Goal: Task Accomplishment & Management: Manage account settings

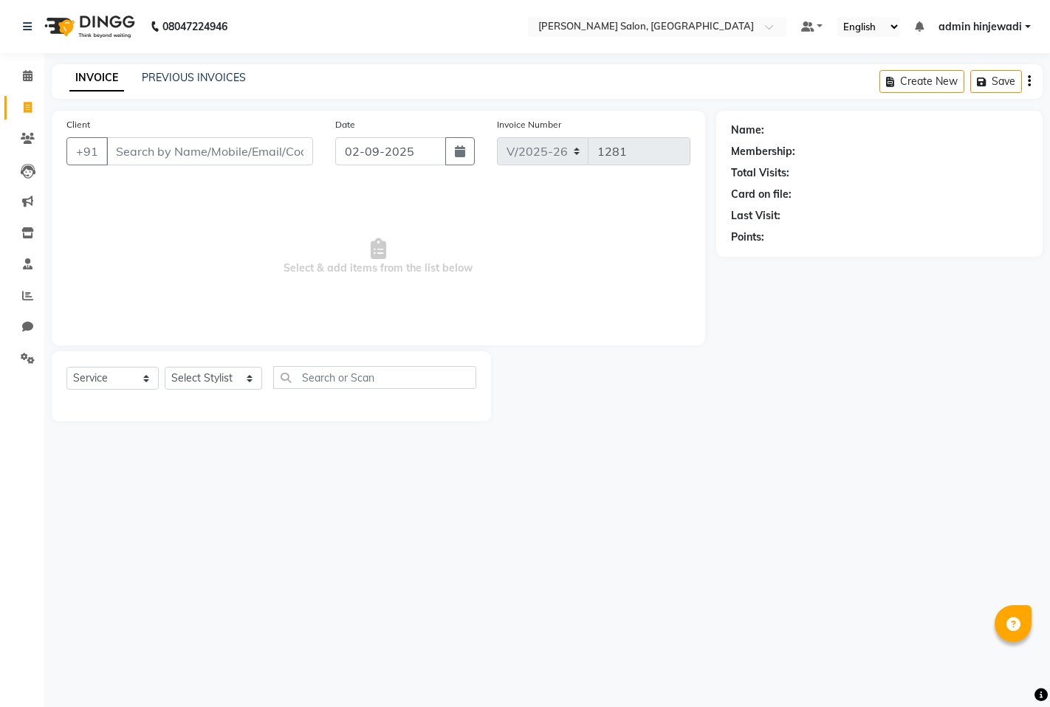
select select "7331"
select select "service"
click at [178, 380] on select "Select Stylist admin hinjewadi ASHWINI DESHMUKH krishna more pratik shelke rish…" at bounding box center [213, 378] width 97 height 23
select select "65183"
click at [165, 368] on select "Select Stylist admin hinjewadi ASHWINI DESHMUKH krishna more pratik shelke rish…" at bounding box center [213, 378] width 97 height 23
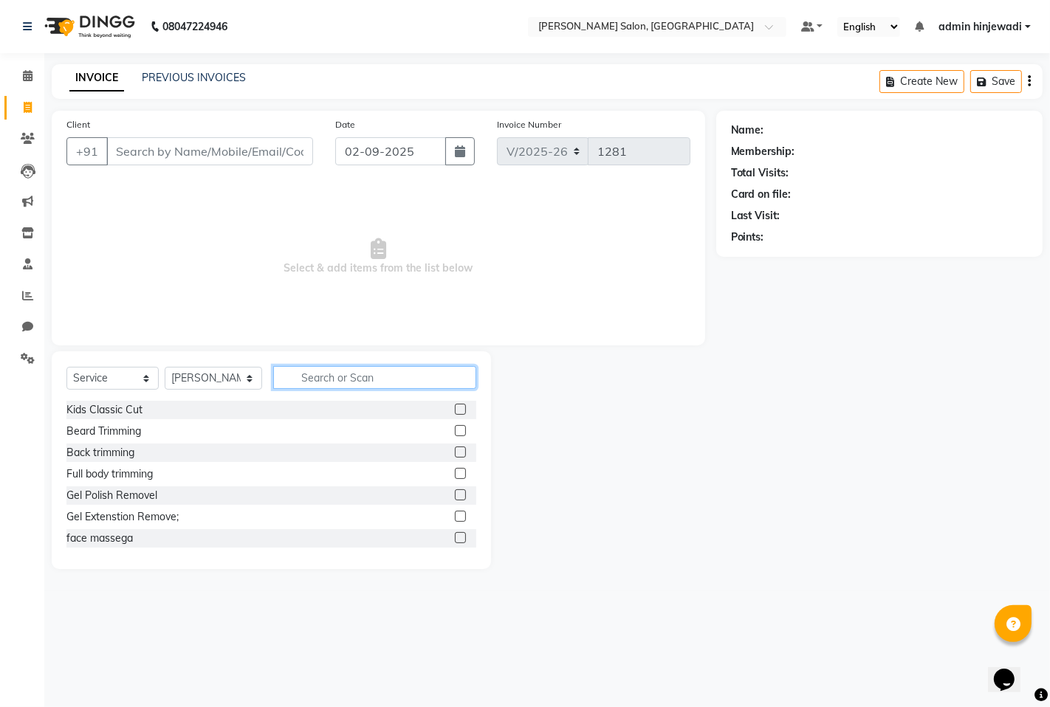
click at [349, 385] on input "text" at bounding box center [374, 377] width 203 height 23
click at [310, 371] on input "text" at bounding box center [374, 377] width 203 height 23
drag, startPoint x: 188, startPoint y: 90, endPoint x: 190, endPoint y: 83, distance: 7.5
click at [188, 87] on div "INVOICE PREVIOUS INVOICES Create New Save" at bounding box center [547, 81] width 991 height 35
click at [190, 83] on link "PREVIOUS INVOICES" at bounding box center [194, 77] width 104 height 13
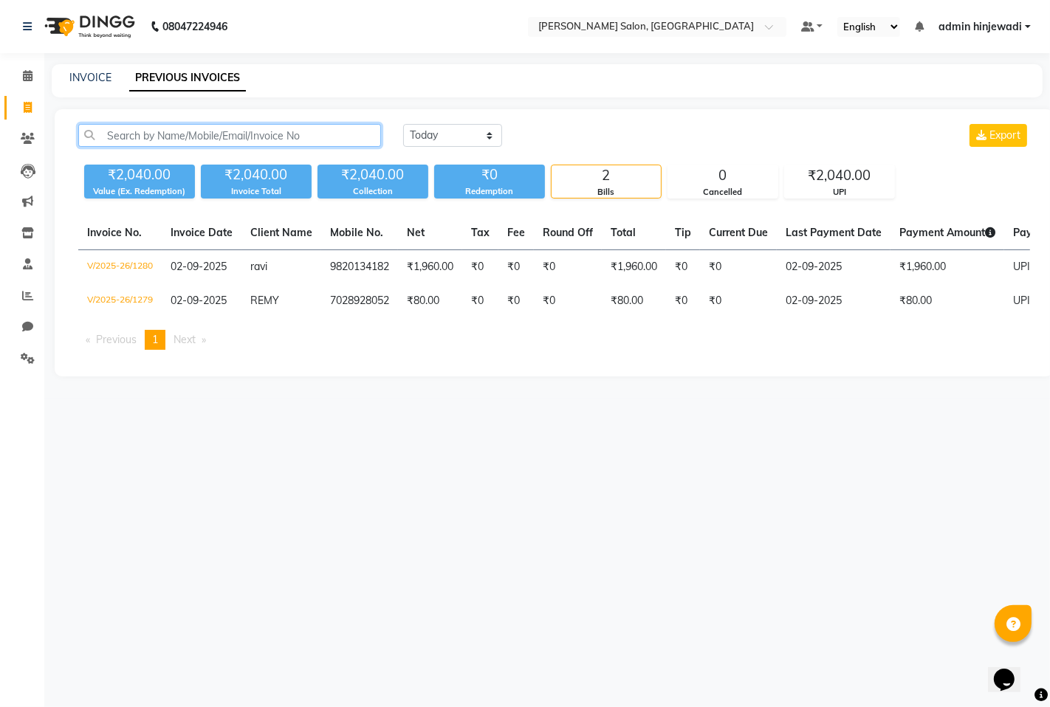
click at [261, 126] on input "text" at bounding box center [229, 135] width 303 height 23
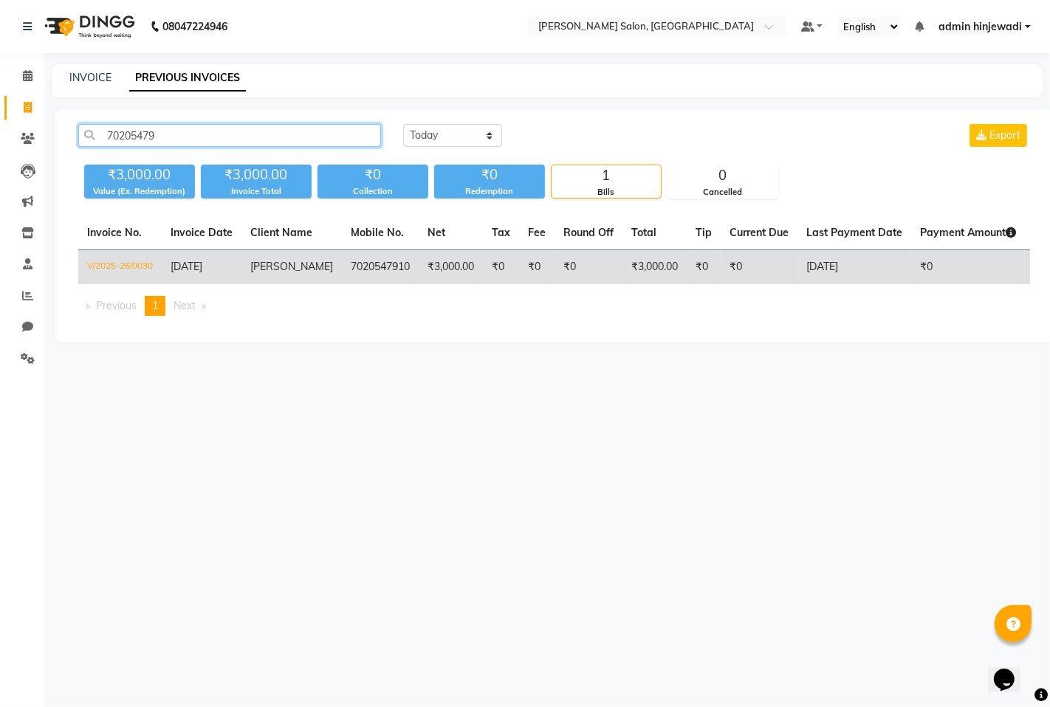
type input "70205479"
click at [519, 271] on td "₹0" at bounding box center [536, 267] width 35 height 35
click at [259, 273] on span "[PERSON_NAME]" at bounding box center [291, 266] width 83 height 13
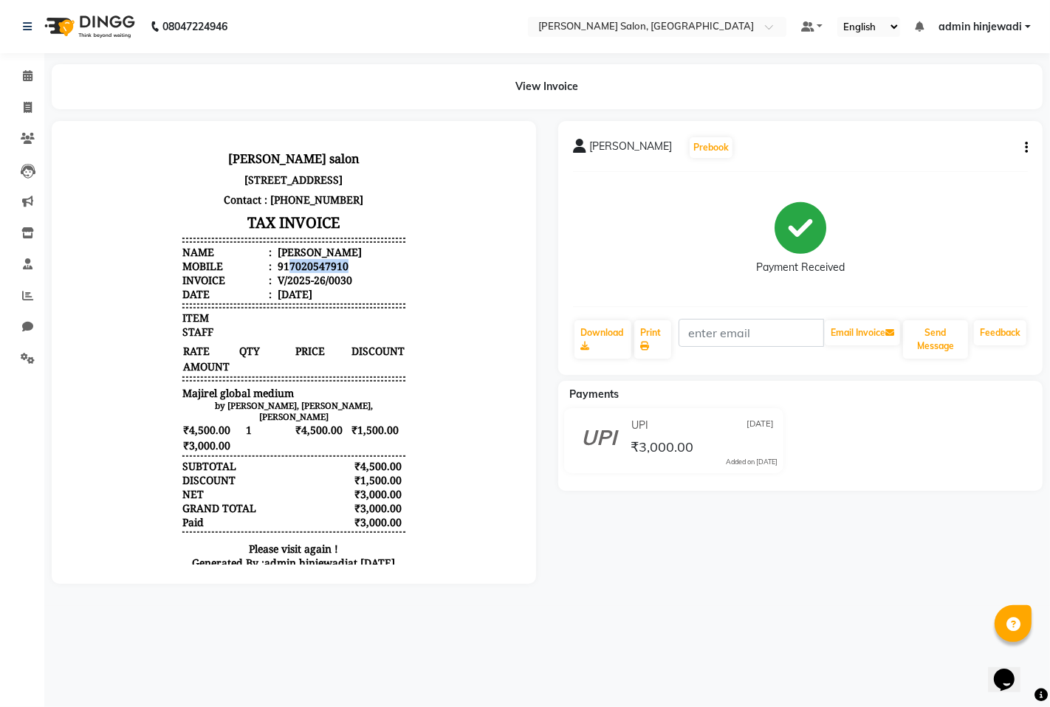
drag, startPoint x: 274, startPoint y: 282, endPoint x: 342, endPoint y: 282, distance: 67.9
click at [342, 273] on li "Mobile : 917020547910" at bounding box center [293, 265] width 223 height 14
copy div "7020547910"
drag, startPoint x: 12, startPoint y: 98, endPoint x: 26, endPoint y: 104, distance: 15.2
click at [13, 100] on link "Invoice" at bounding box center [21, 108] width 35 height 24
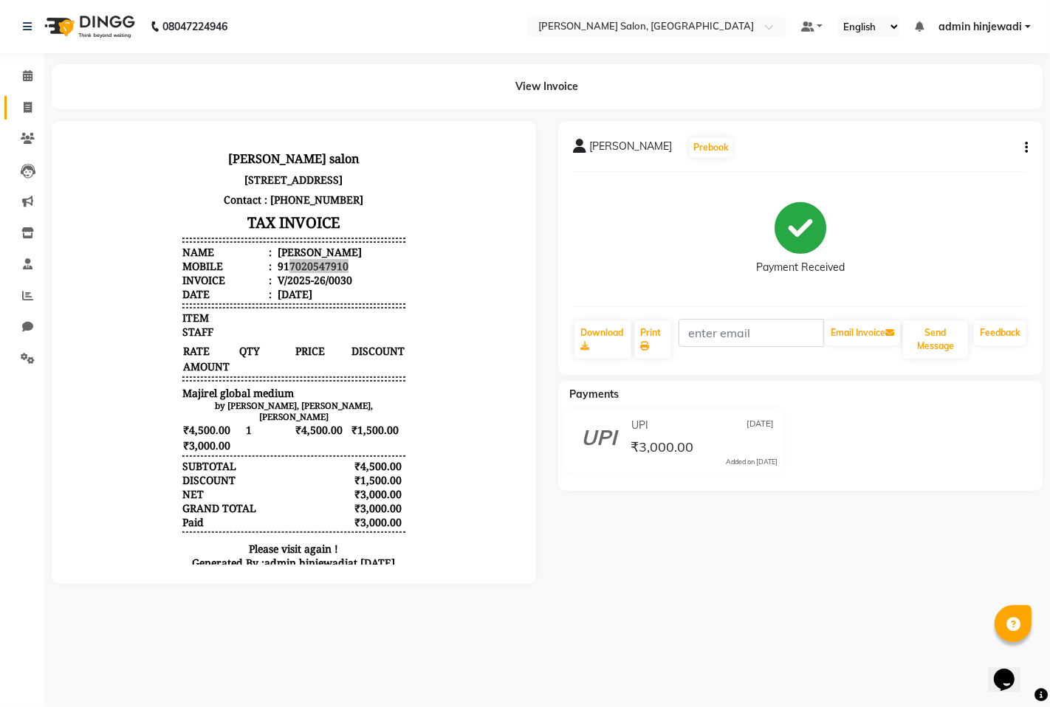
select select "service"
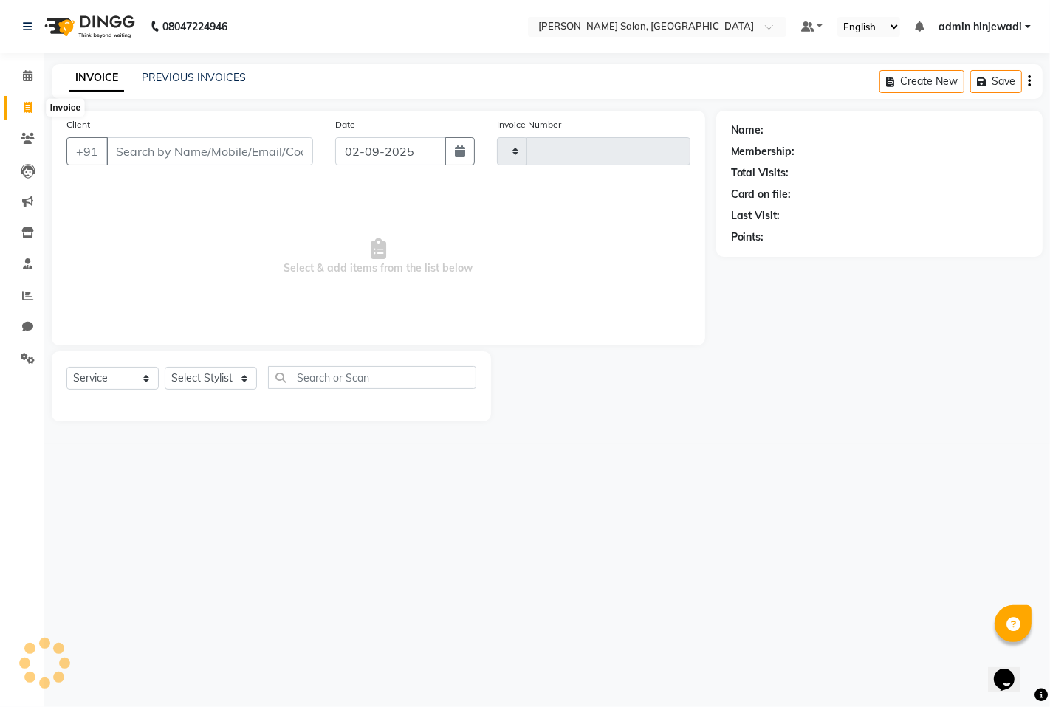
type input "1281"
select select "7331"
click at [112, 146] on input "Client" at bounding box center [209, 151] width 207 height 28
type input "7020547910"
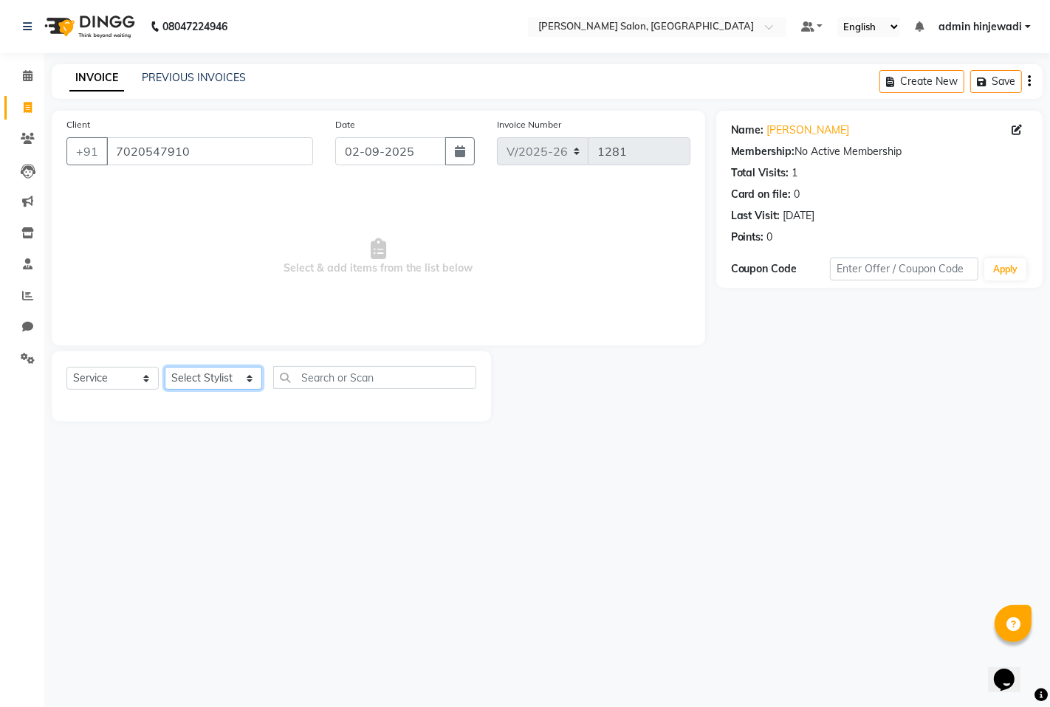
click at [188, 373] on select "Select Stylist admin hinjewadi ASHWINI DESHMUKH krishna more pratik shelke rish…" at bounding box center [213, 378] width 97 height 23
select select "65183"
click at [165, 368] on select "Select Stylist admin hinjewadi ASHWINI DESHMUKH krishna more pratik shelke rish…" at bounding box center [213, 378] width 97 height 23
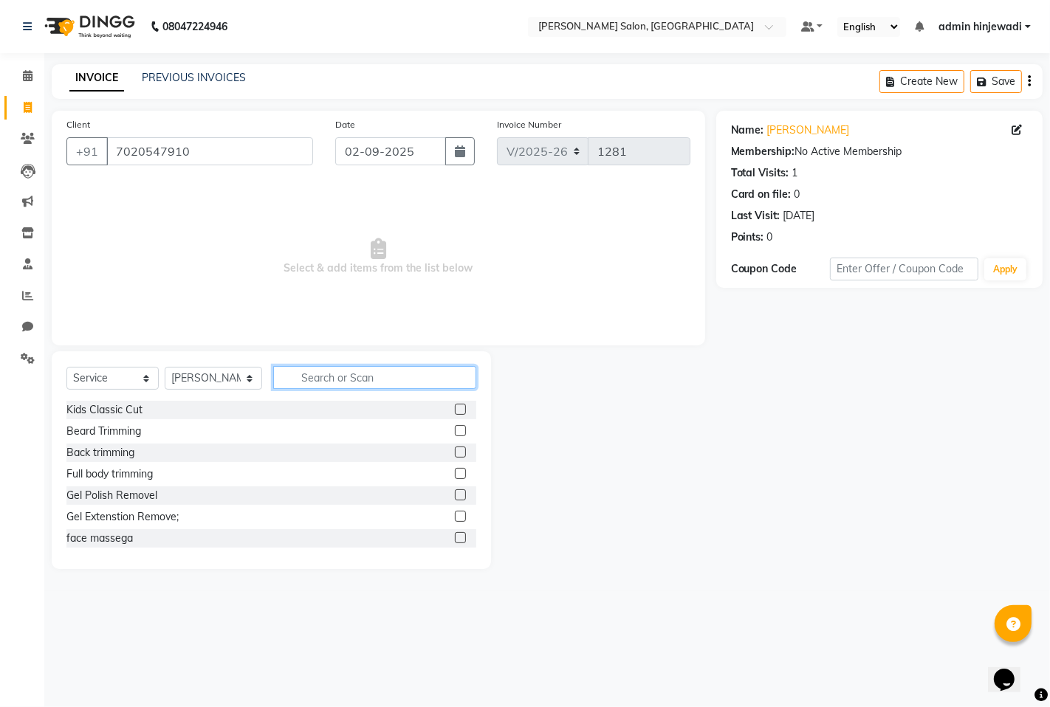
click at [333, 371] on input "text" at bounding box center [374, 377] width 203 height 23
click at [340, 382] on input "text" at bounding box center [374, 377] width 203 height 23
type input "maj"
click at [123, 473] on div "Majirel global medium" at bounding box center [117, 475] width 103 height 16
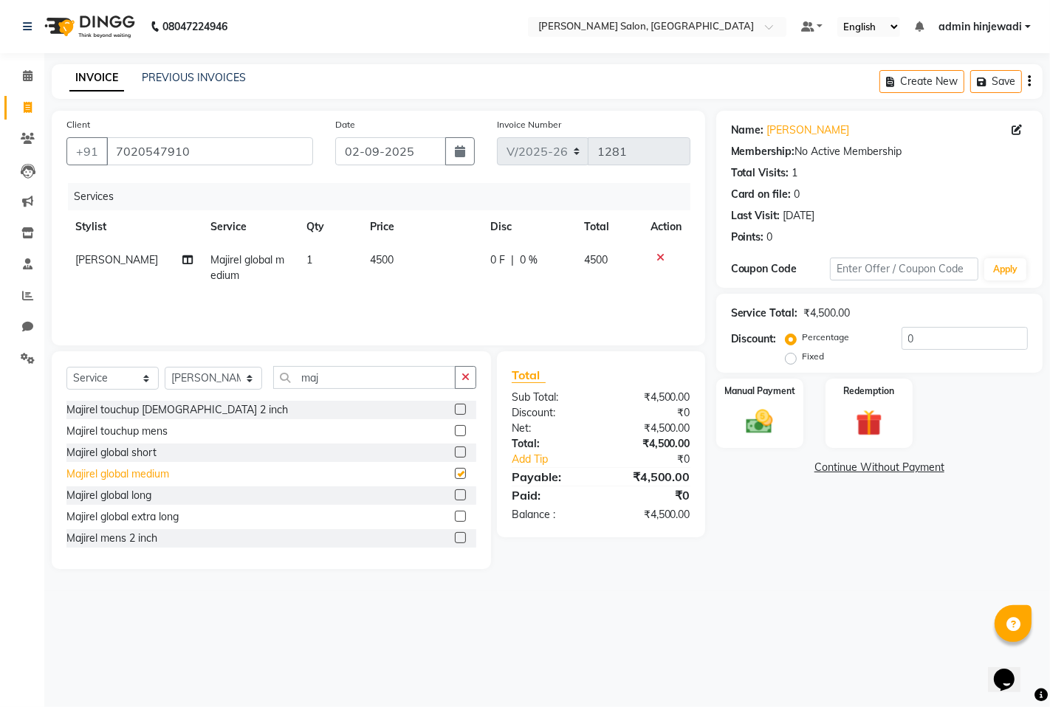
checkbox input "false"
click at [462, 377] on icon "button" at bounding box center [466, 377] width 8 height 10
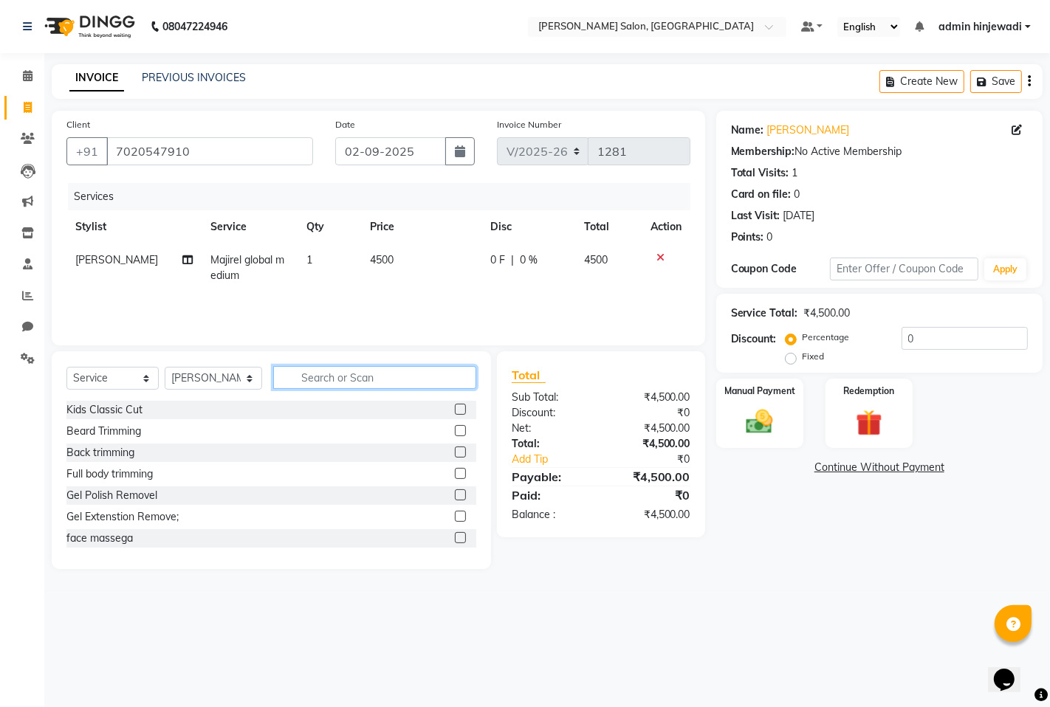
click at [375, 377] on input "text" at bounding box center [374, 377] width 203 height 23
click at [475, 245] on td "4500" at bounding box center [422, 268] width 120 height 49
select select "65183"
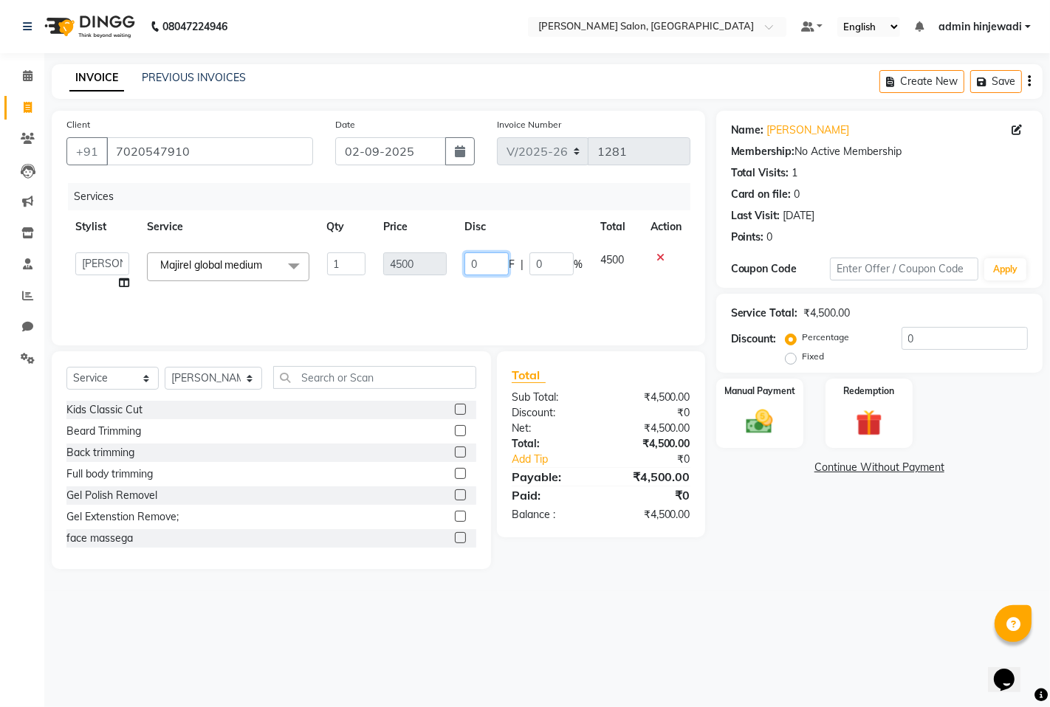
click at [476, 268] on input "0" at bounding box center [487, 264] width 44 height 23
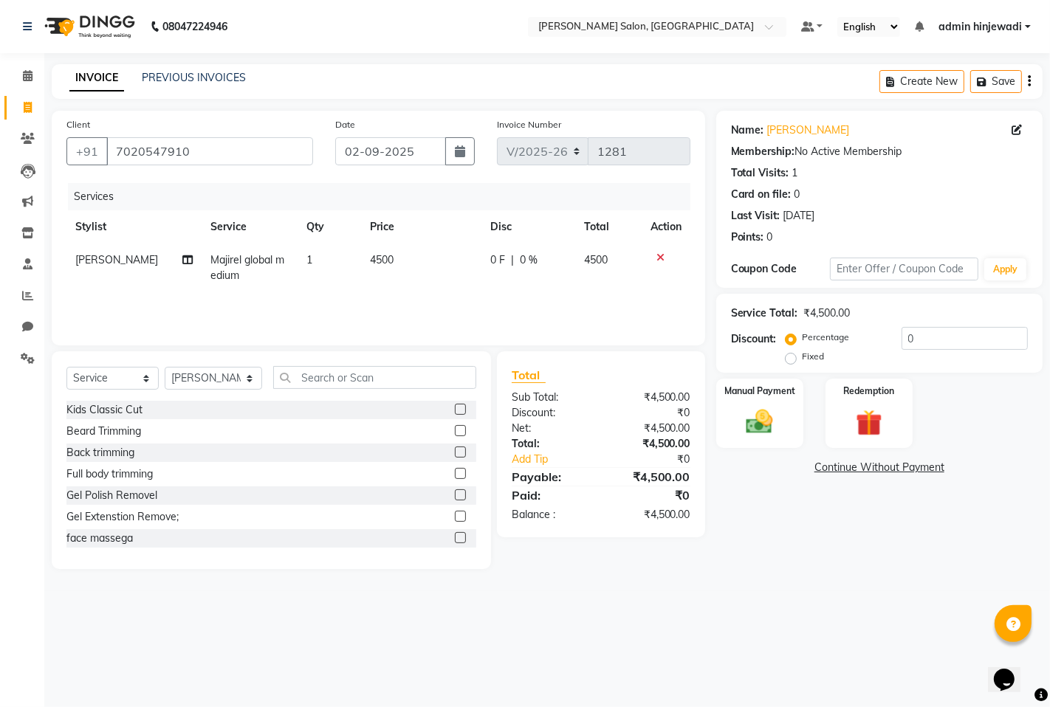
click at [555, 261] on div "0 F | 0 %" at bounding box center [528, 261] width 77 height 16
select select "65183"
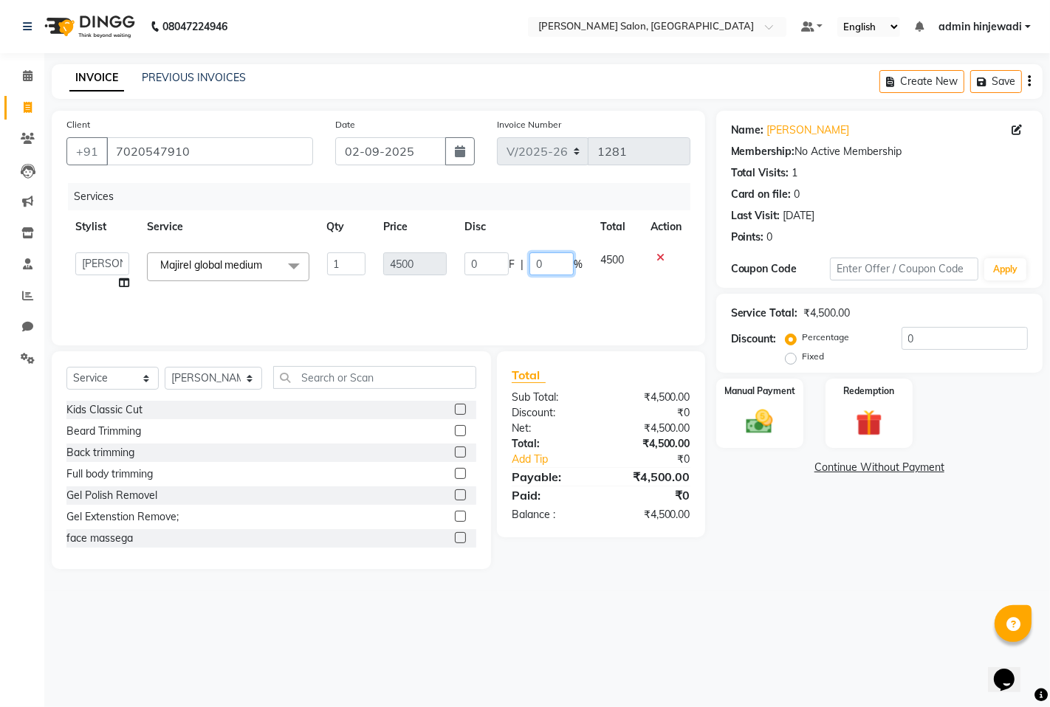
click at [547, 260] on input "0" at bounding box center [551, 264] width 44 height 23
type input "1500"
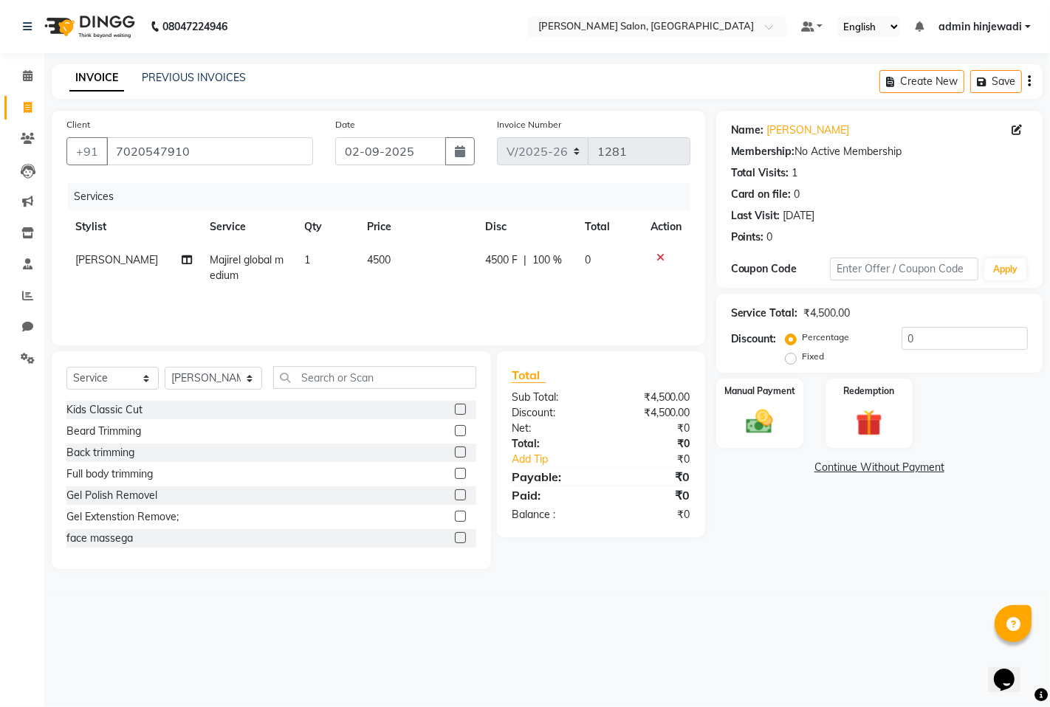
click at [600, 598] on div "08047224946 Select Location × Varad Salon, Hinjewadi Default Panel My Panel Eng…" at bounding box center [525, 353] width 1050 height 707
click at [573, 259] on td "4500 F | 100 %" at bounding box center [526, 268] width 100 height 49
select select "65183"
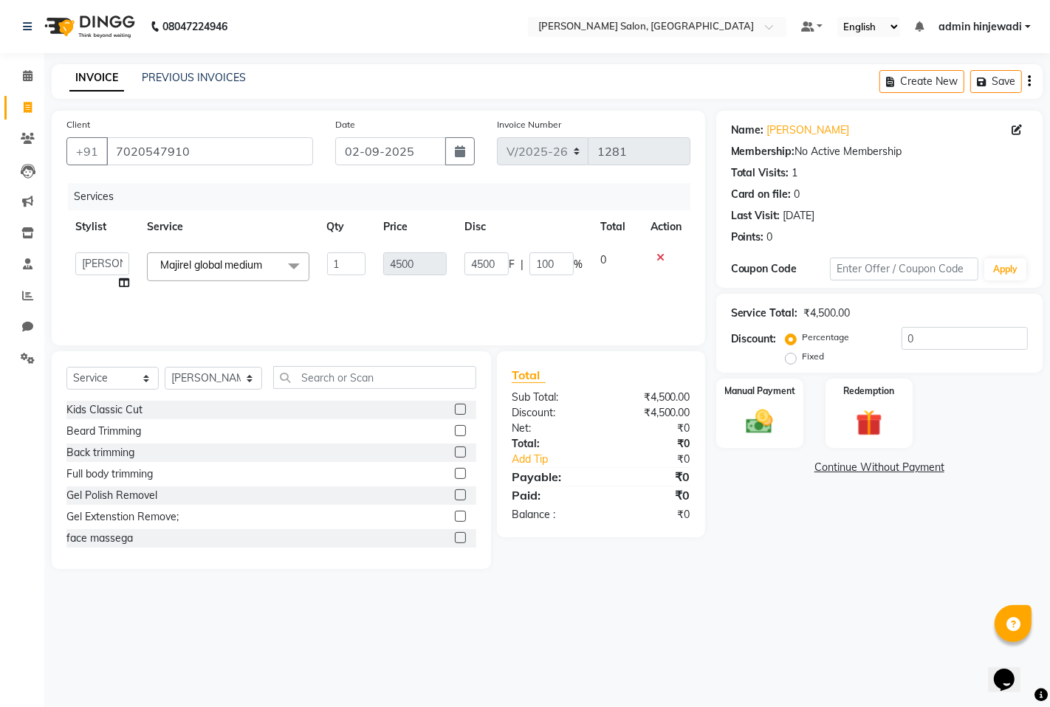
click at [510, 264] on span "F" at bounding box center [512, 265] width 6 height 16
click at [490, 261] on input "4500" at bounding box center [487, 264] width 44 height 23
click at [501, 262] on input "4500" at bounding box center [487, 264] width 44 height 23
type input "4"
type input "1500"
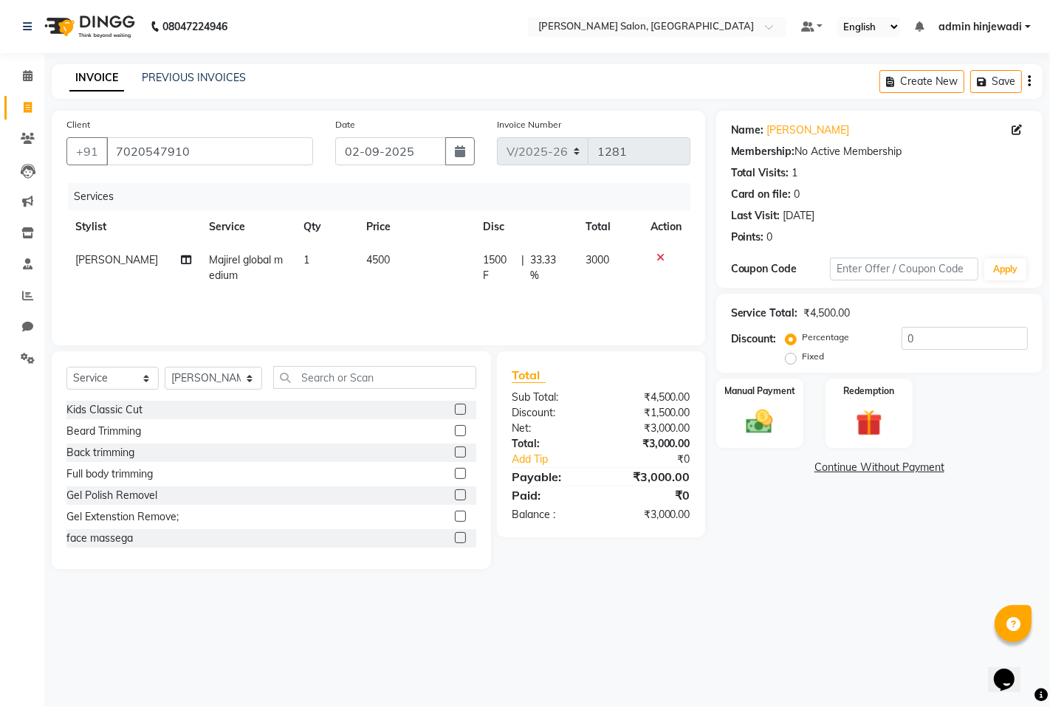
click at [674, 591] on main "INVOICE PREVIOUS INVOICES Create New Save Client +91 7020547910 Date 02-09-2025…" at bounding box center [547, 327] width 1006 height 527
click at [728, 407] on div "Manual Payment" at bounding box center [759, 413] width 91 height 73
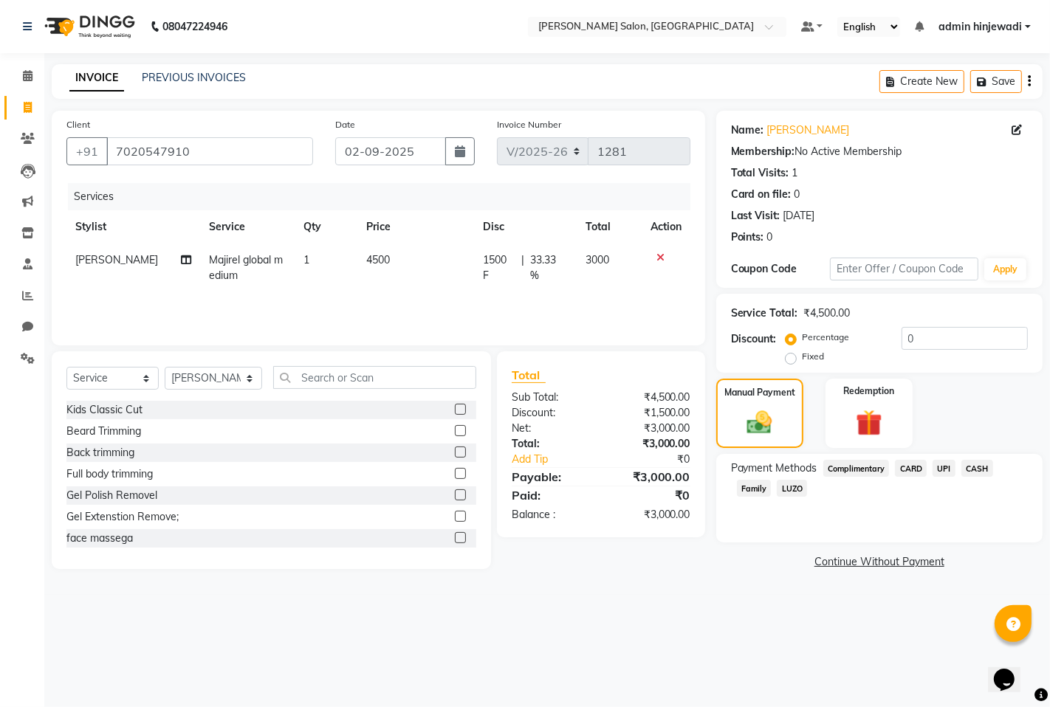
click at [945, 471] on span "UPI" at bounding box center [944, 468] width 23 height 17
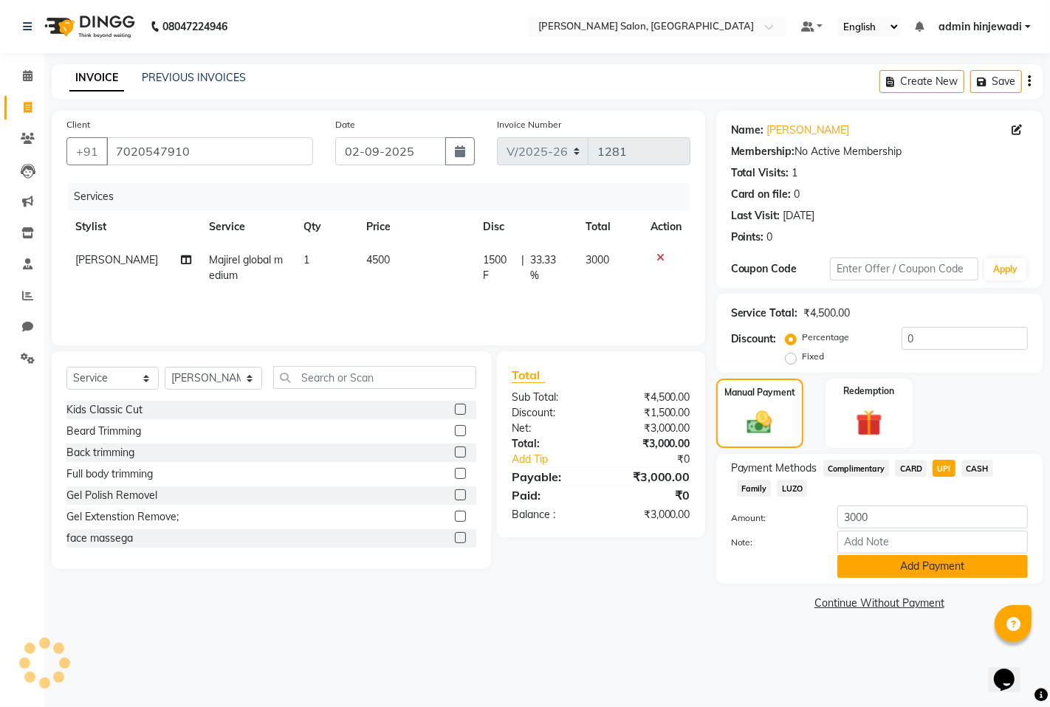
click at [925, 575] on button "Add Payment" at bounding box center [932, 566] width 191 height 23
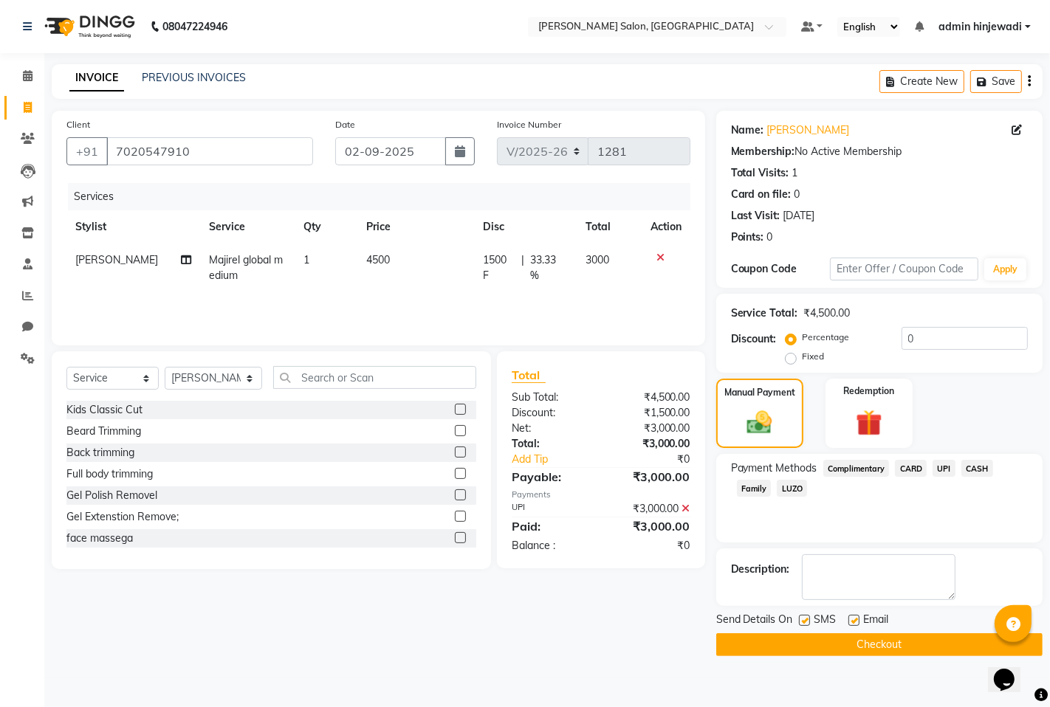
click at [847, 643] on button "Checkout" at bounding box center [879, 645] width 326 height 23
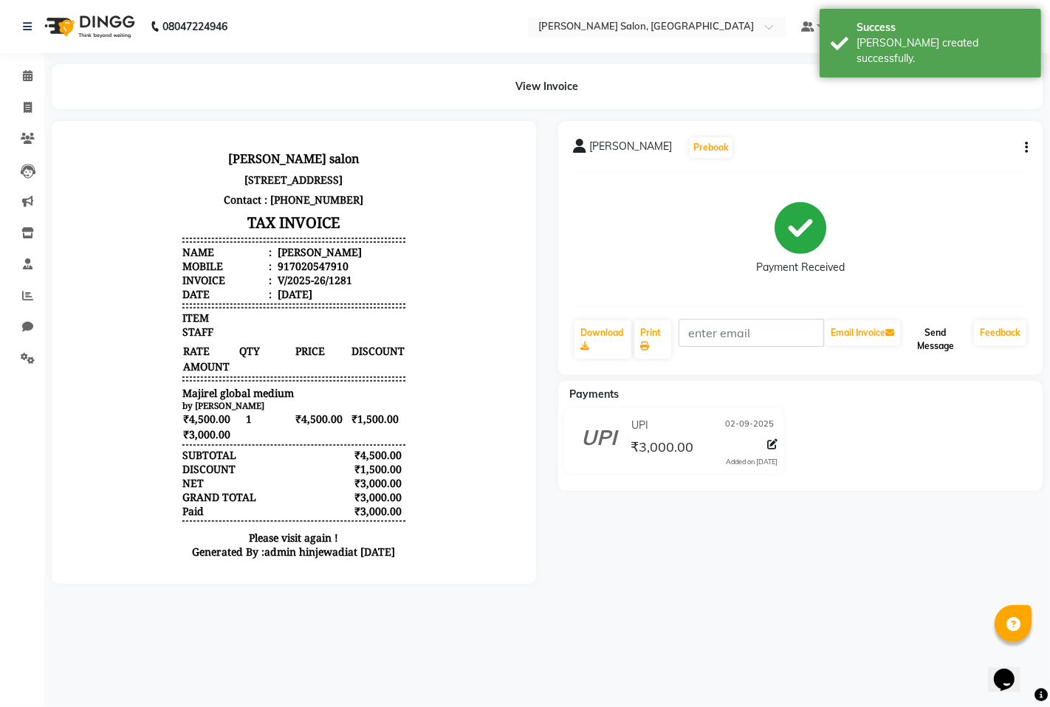
click at [938, 340] on button "Send Message" at bounding box center [935, 340] width 65 height 38
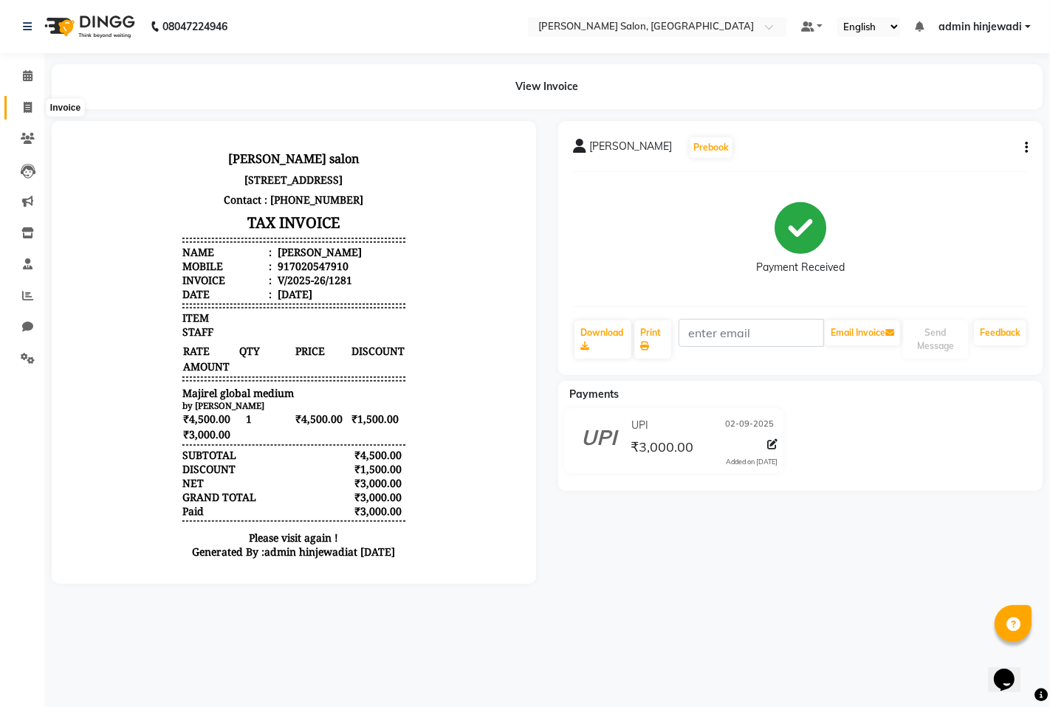
click at [30, 102] on icon at bounding box center [28, 107] width 8 height 11
select select "service"
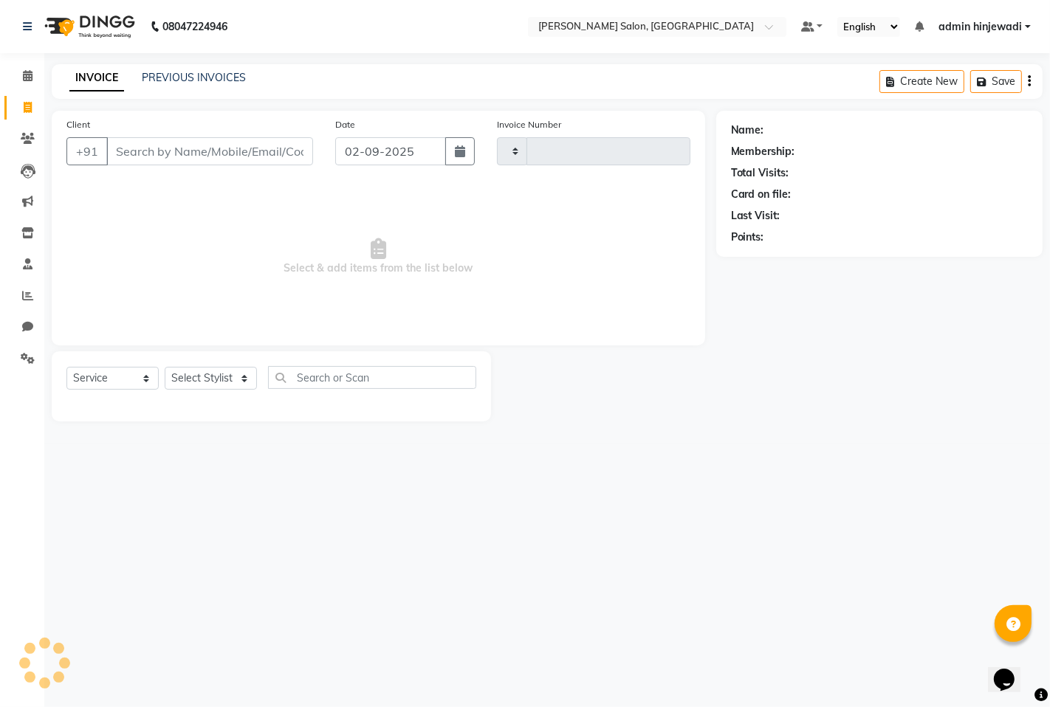
type input "1282"
select select "7331"
click at [22, 77] on span at bounding box center [28, 76] width 26 height 17
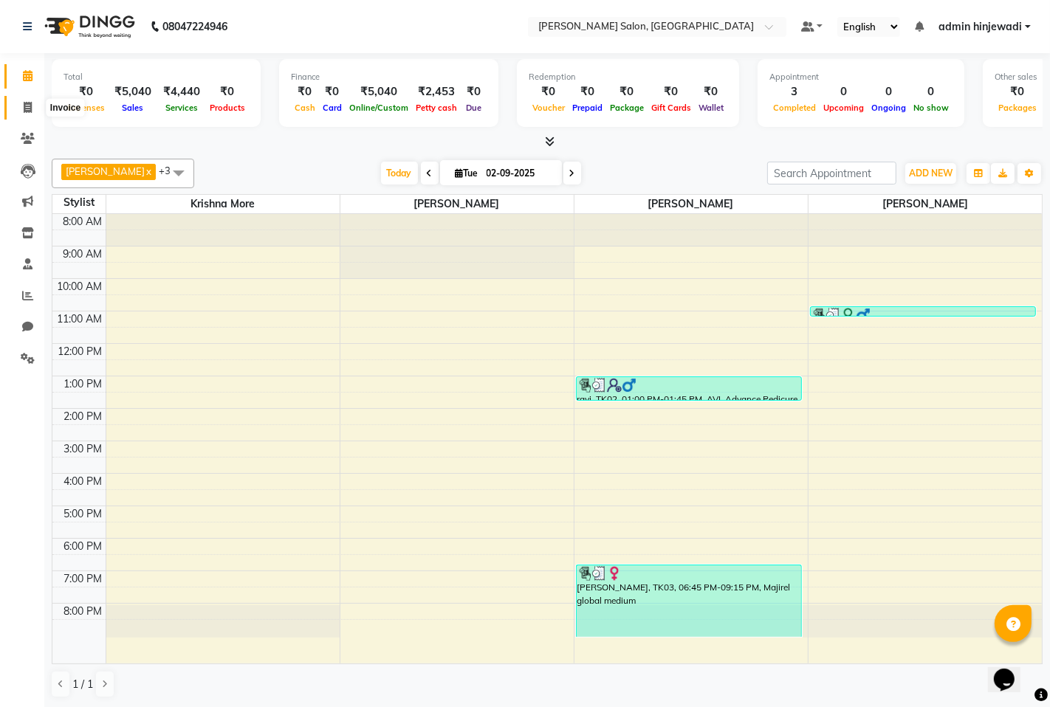
click at [26, 111] on icon at bounding box center [28, 107] width 8 height 11
select select "7331"
select select "service"
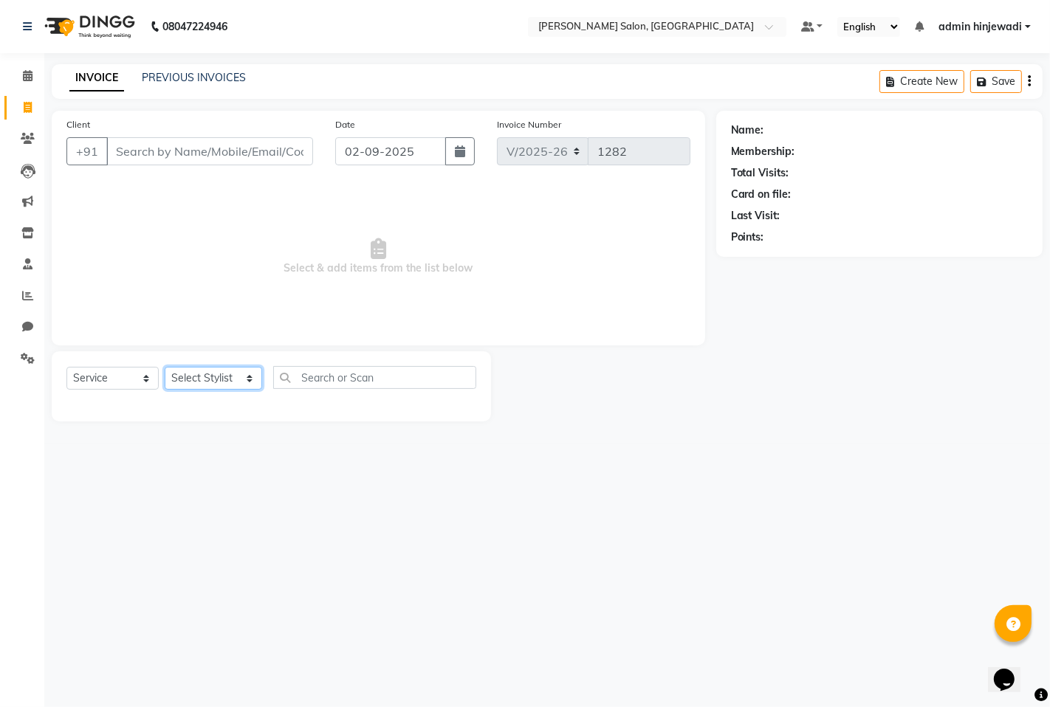
click at [212, 380] on select "Select Stylist admin hinjewadi ASHWINI DESHMUKH krishna more pratik shelke rish…" at bounding box center [213, 378] width 97 height 23
select select "76917"
click at [165, 368] on select "Select Stylist admin hinjewadi ASHWINI DESHMUKH krishna more pratik shelke rish…" at bounding box center [213, 378] width 97 height 23
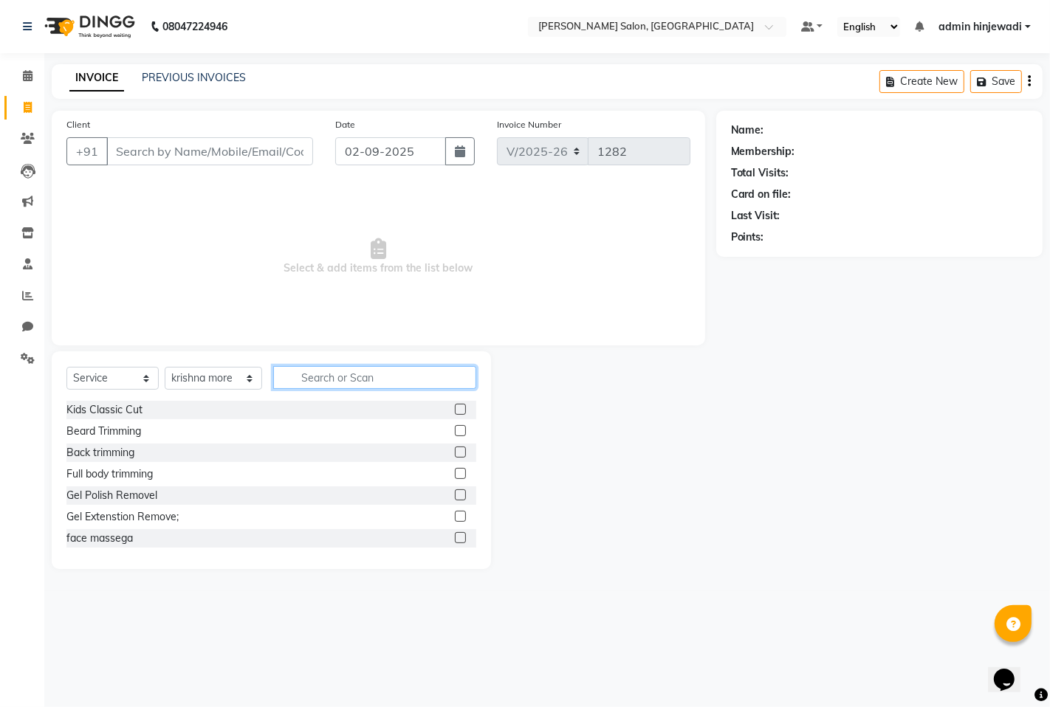
click at [346, 381] on input "text" at bounding box center [374, 377] width 203 height 23
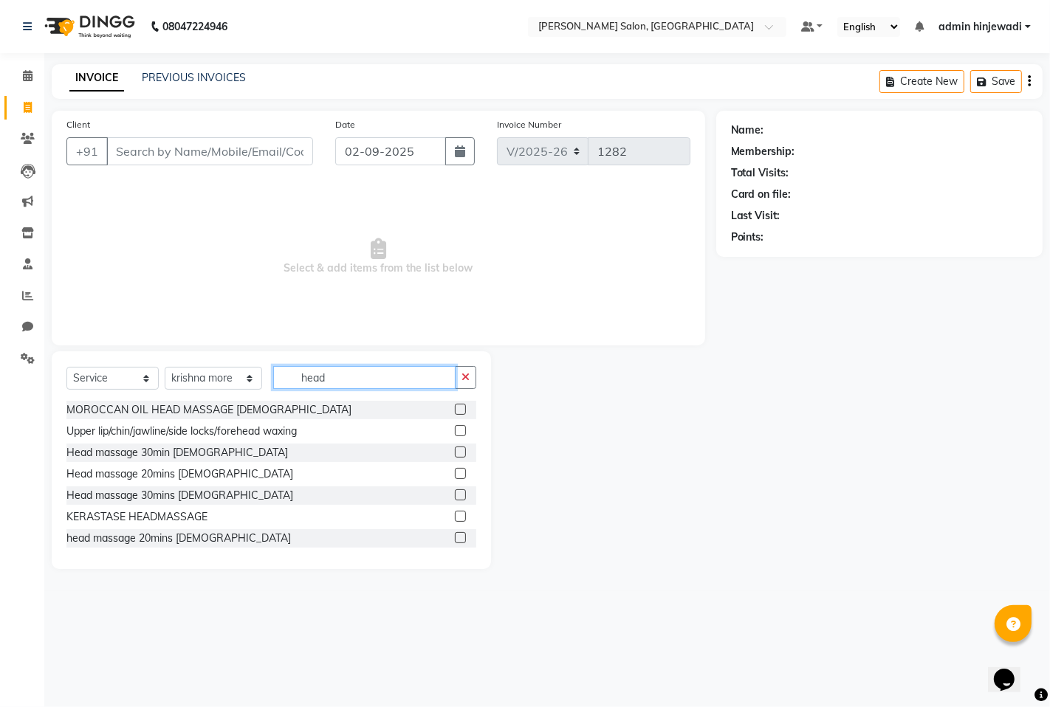
type input "head"
click at [455, 490] on label at bounding box center [460, 495] width 11 height 11
click at [455, 491] on input "checkbox" at bounding box center [460, 496] width 10 height 10
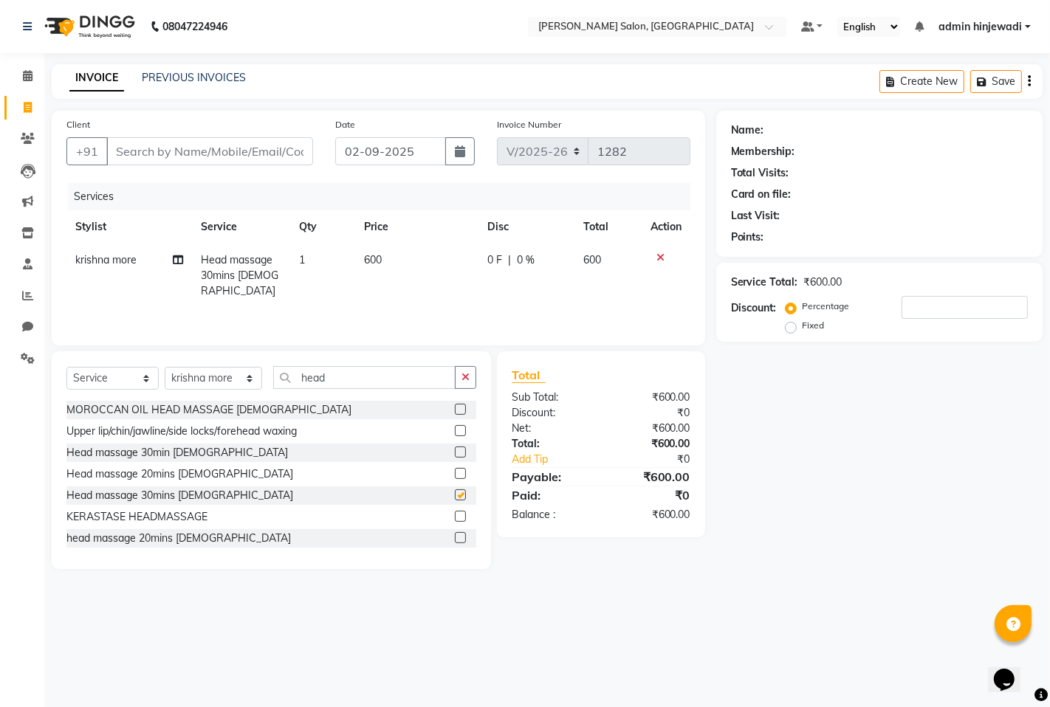
checkbox input "false"
click at [467, 378] on icon "button" at bounding box center [466, 377] width 8 height 10
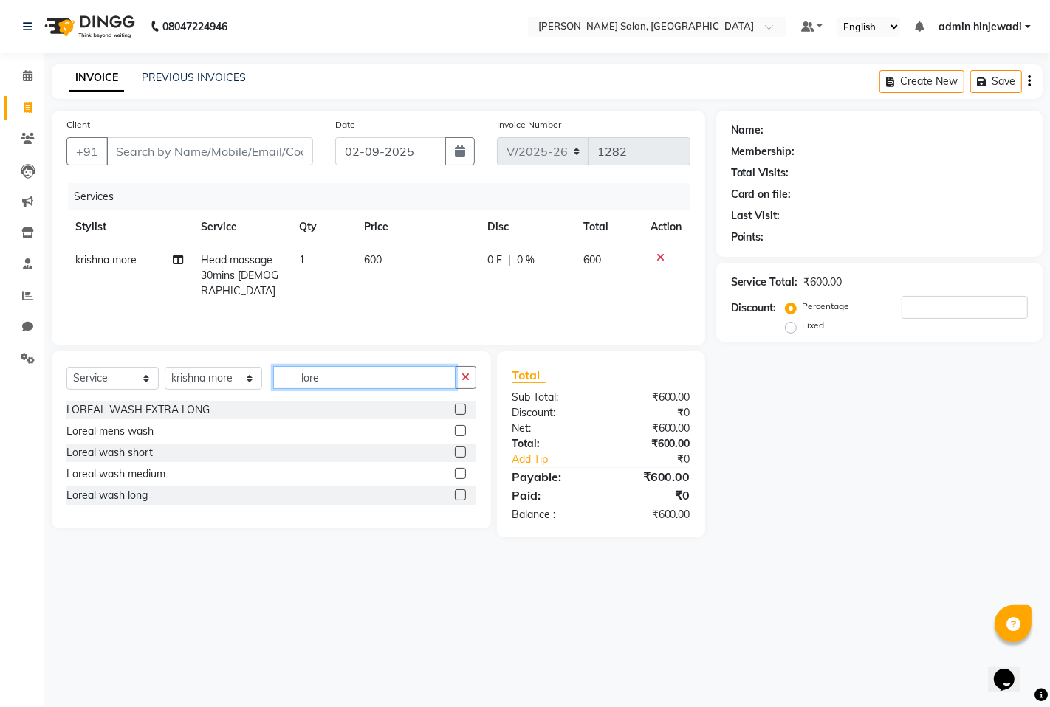
type input "lore"
click at [461, 430] on label at bounding box center [460, 430] width 11 height 11
click at [461, 430] on input "checkbox" at bounding box center [460, 432] width 10 height 10
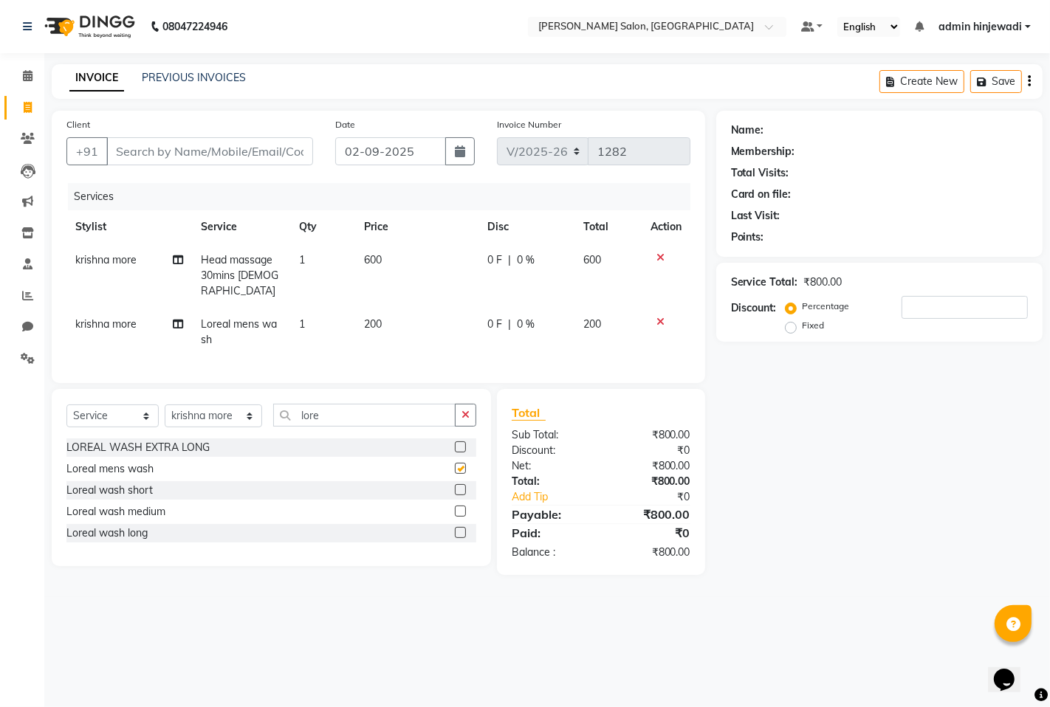
checkbox input "false"
click at [462, 414] on icon "button" at bounding box center [466, 415] width 8 height 10
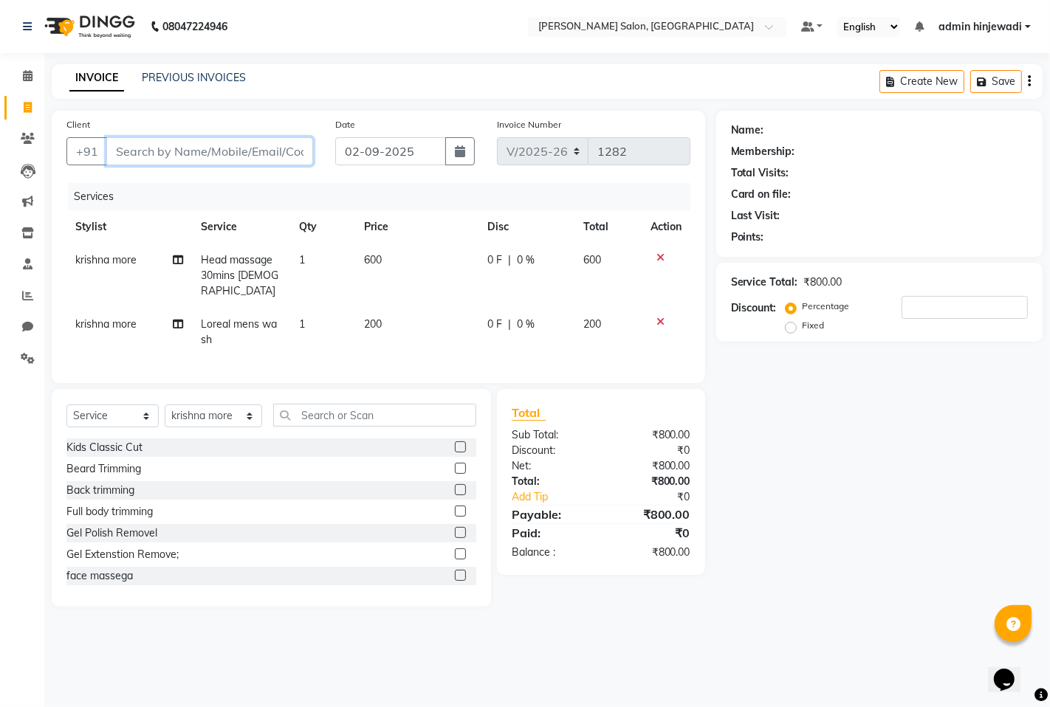
click at [263, 152] on input "Client" at bounding box center [209, 151] width 207 height 28
type input "8"
type input "0"
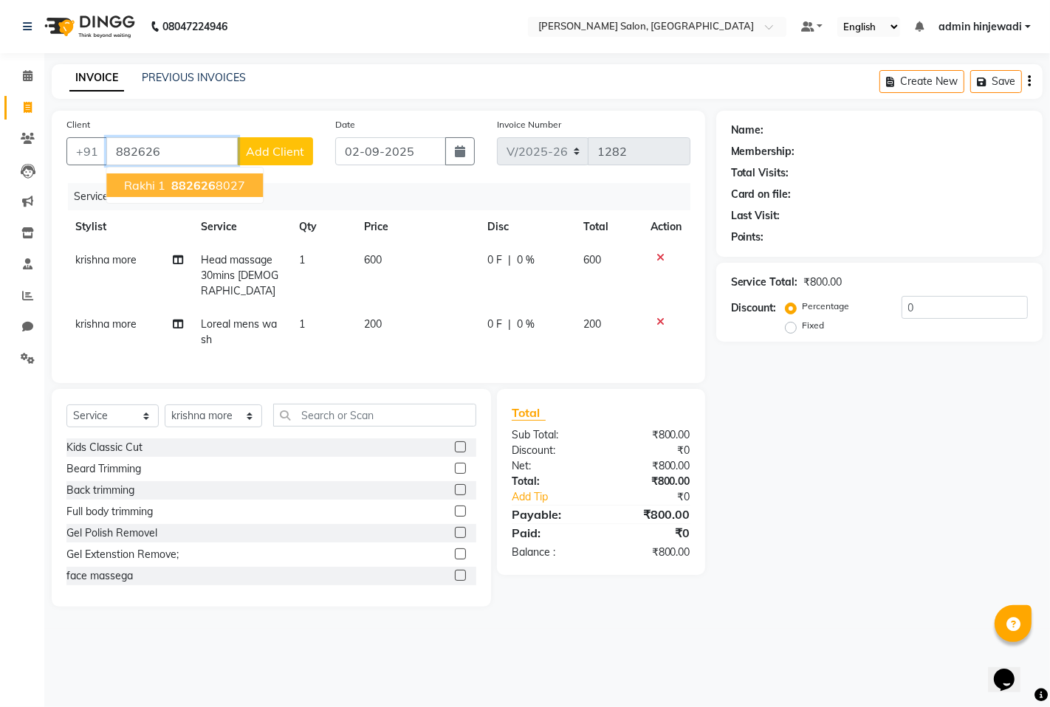
click at [171, 185] on span "882626" at bounding box center [193, 185] width 44 height 15
type input "8826268027"
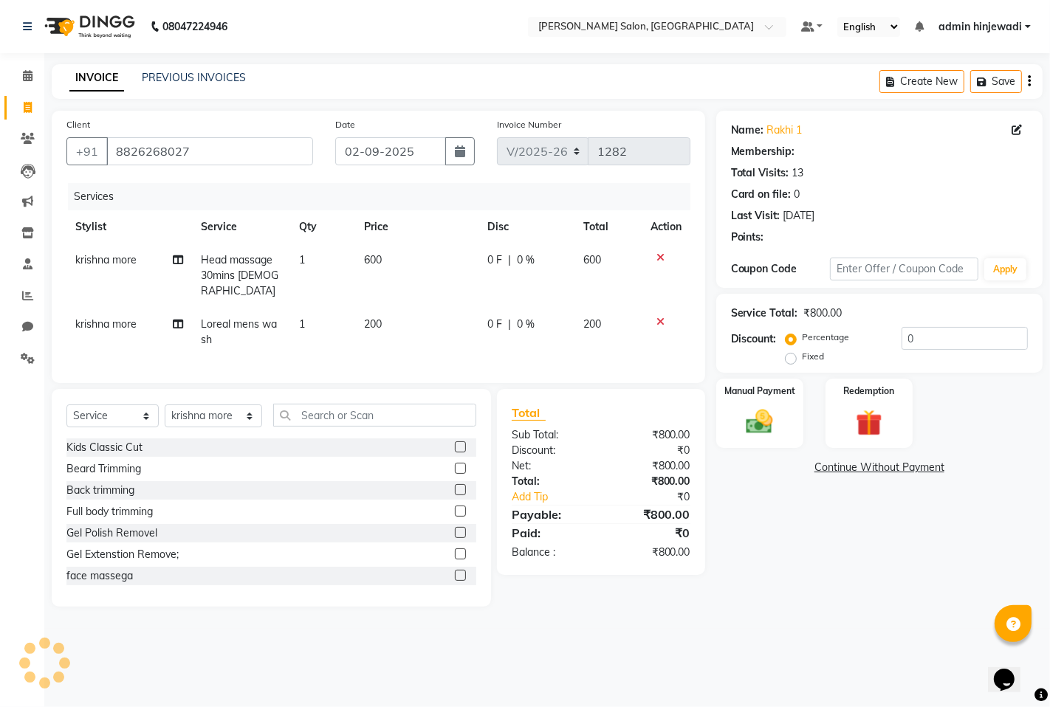
type input "20"
select select "1: Object"
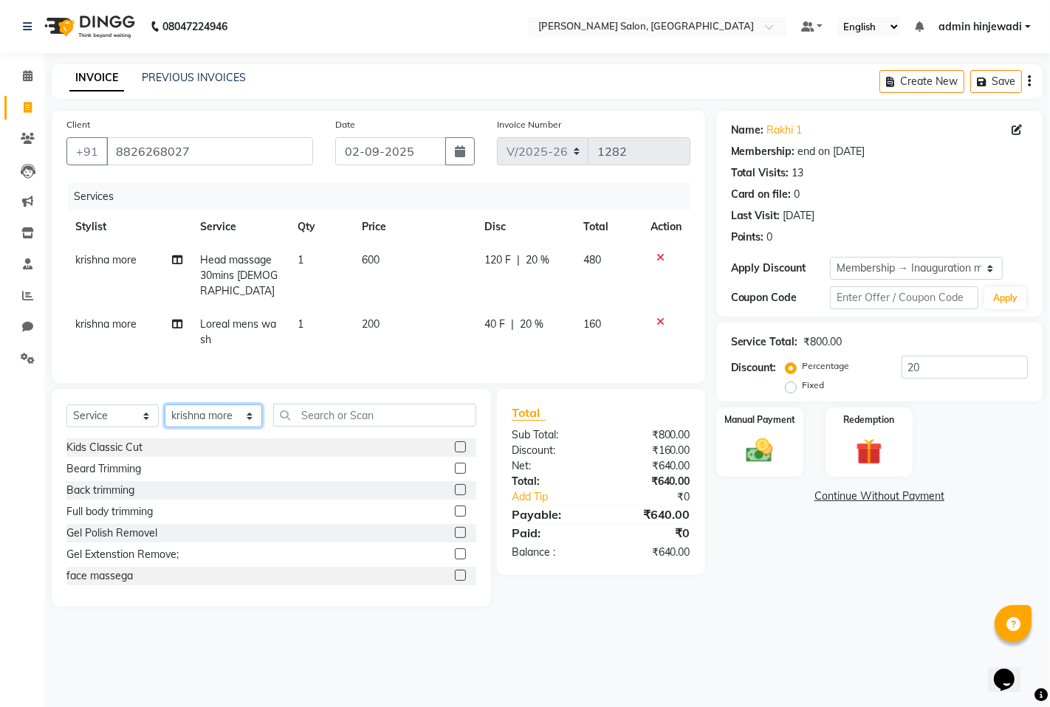
click at [230, 411] on select "Select Stylist admin hinjewadi ASHWINI DESHMUKH krishna more pratik shelke rish…" at bounding box center [213, 416] width 97 height 23
select select "65183"
click at [165, 405] on select "Select Stylist admin hinjewadi ASHWINI DESHMUKH krishna more pratik shelke rish…" at bounding box center [213, 416] width 97 height 23
click at [363, 406] on input "text" at bounding box center [374, 415] width 203 height 23
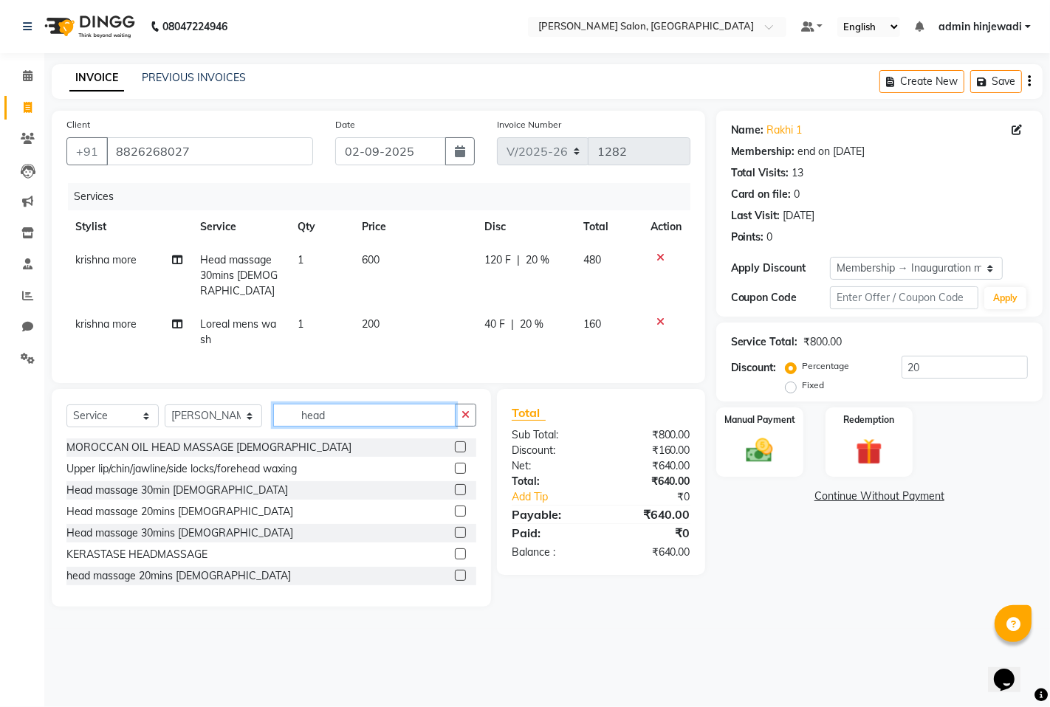
type input "head"
click at [455, 488] on label at bounding box center [460, 489] width 11 height 11
click at [455, 488] on input "checkbox" at bounding box center [460, 491] width 10 height 10
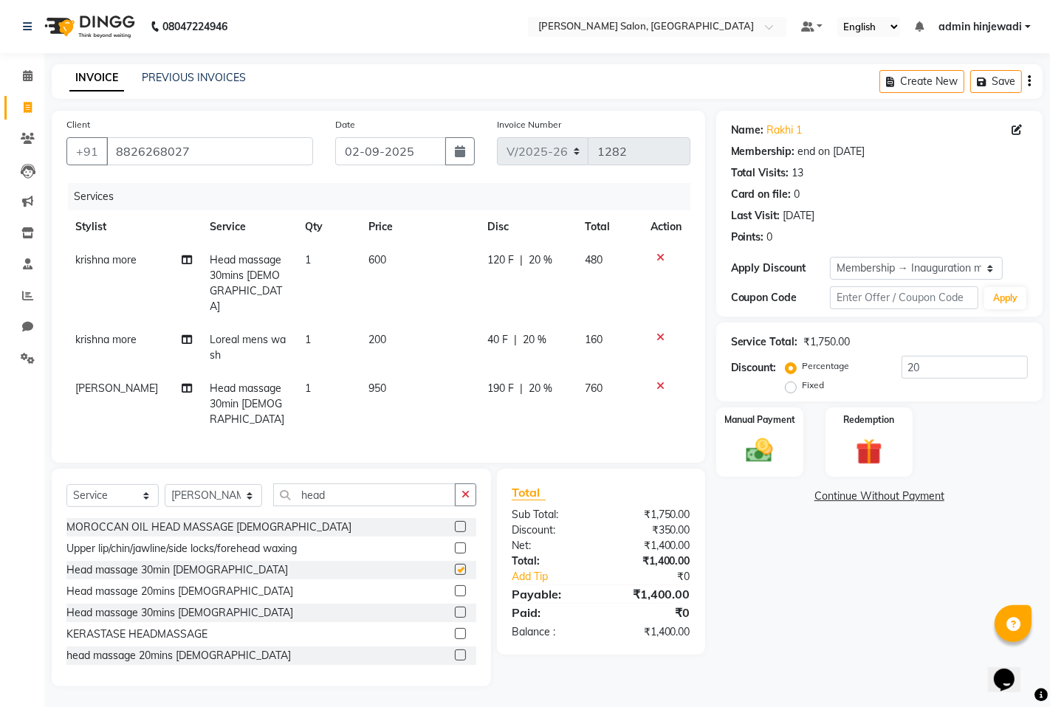
checkbox input "false"
click at [476, 484] on button "button" at bounding box center [465, 495] width 21 height 23
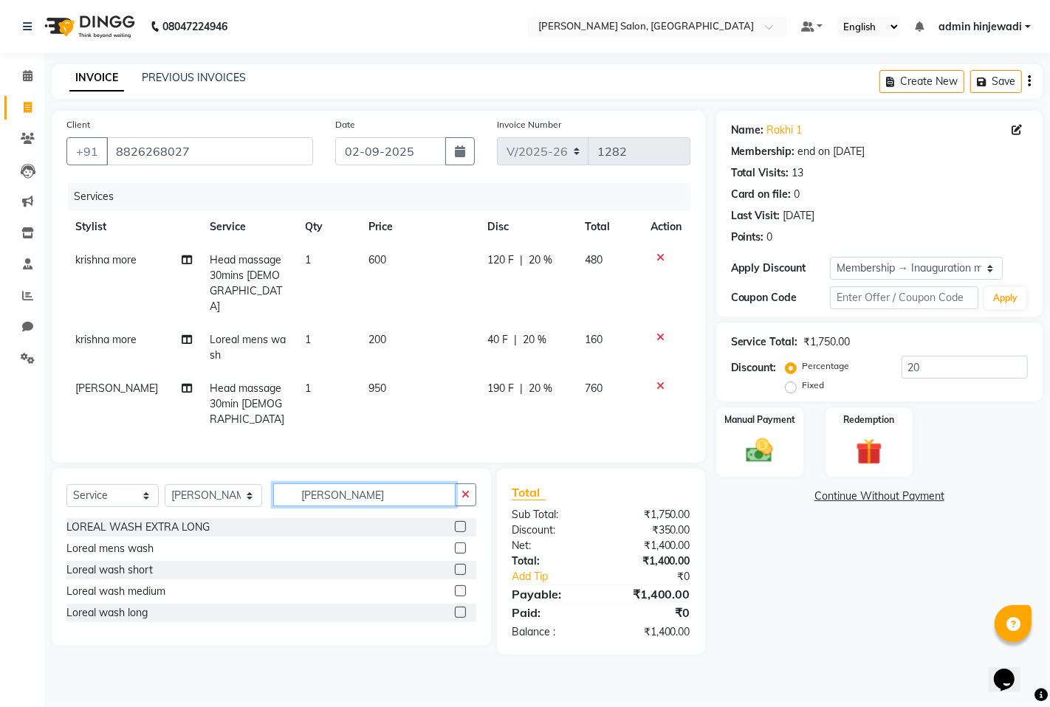
type input "lorea"
click at [464, 586] on label at bounding box center [460, 591] width 11 height 11
click at [464, 587] on input "checkbox" at bounding box center [460, 592] width 10 height 10
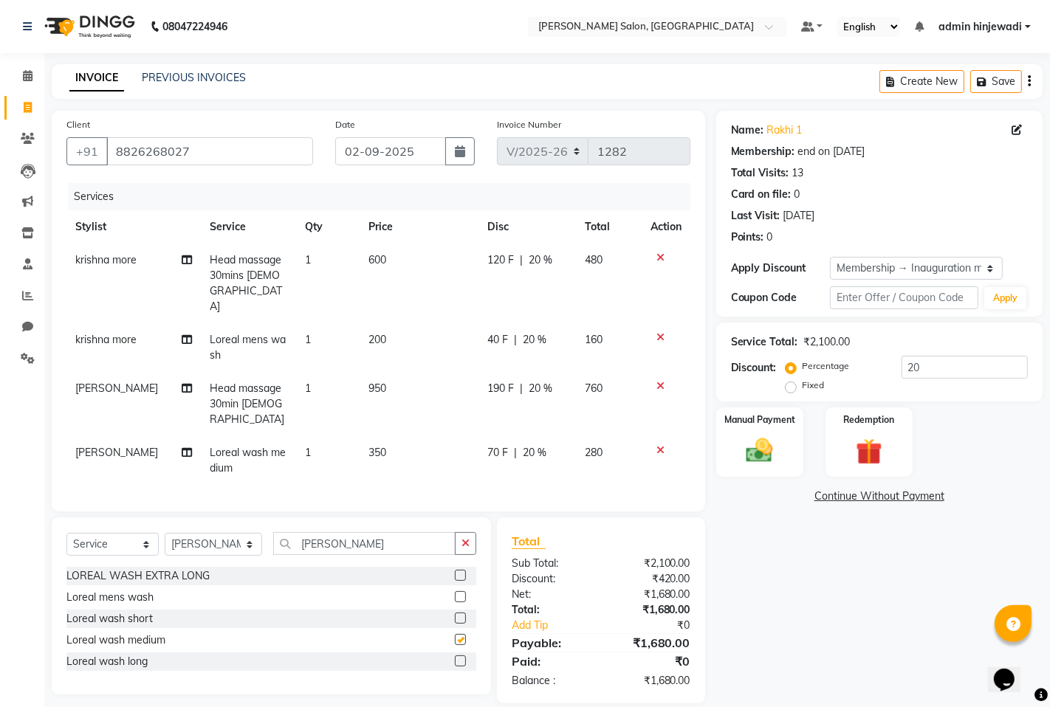
checkbox input "false"
click at [453, 653] on div "Loreal wash long" at bounding box center [271, 662] width 410 height 18
click at [458, 656] on label at bounding box center [460, 661] width 11 height 11
click at [458, 657] on input "checkbox" at bounding box center [460, 662] width 10 height 10
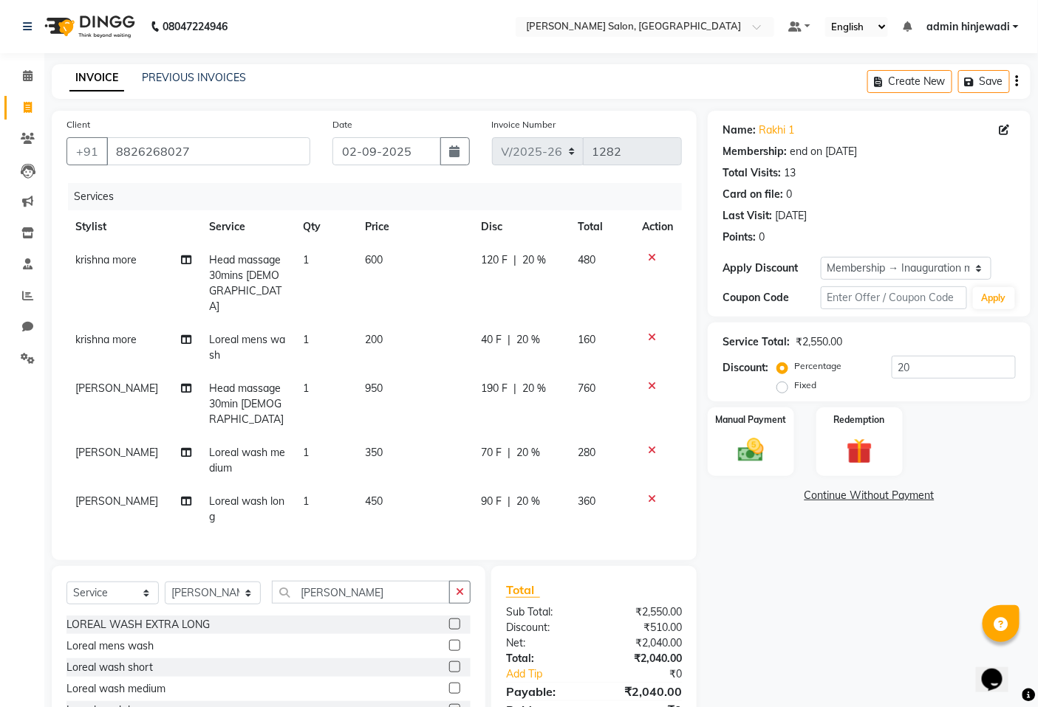
checkbox input "false"
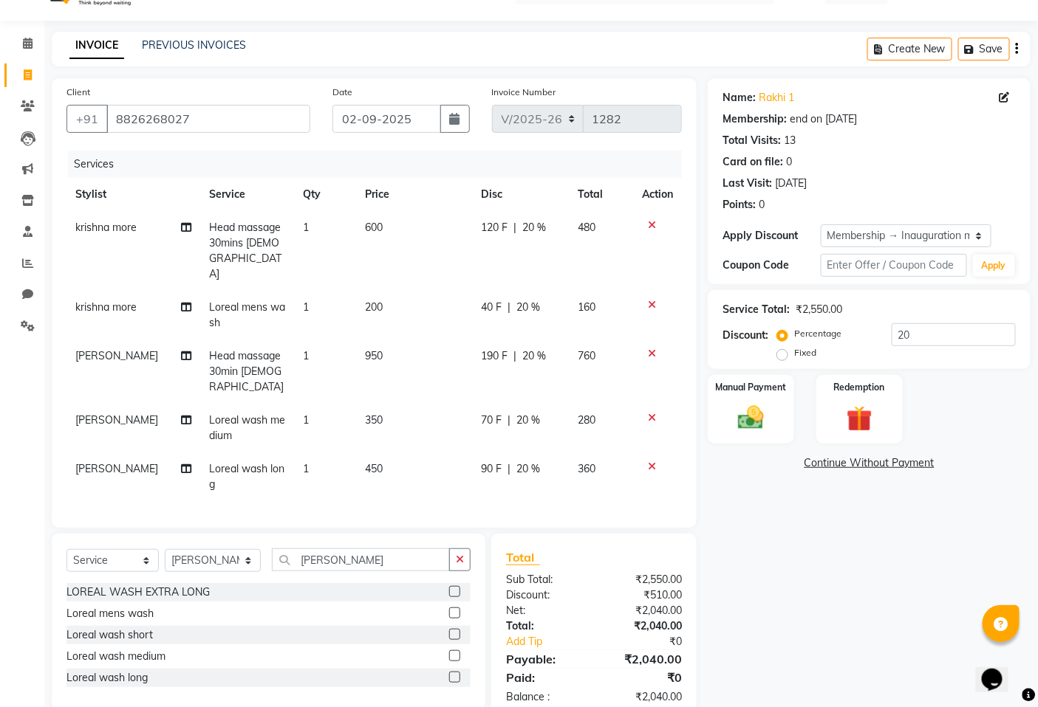
click at [650, 462] on icon at bounding box center [652, 467] width 8 height 10
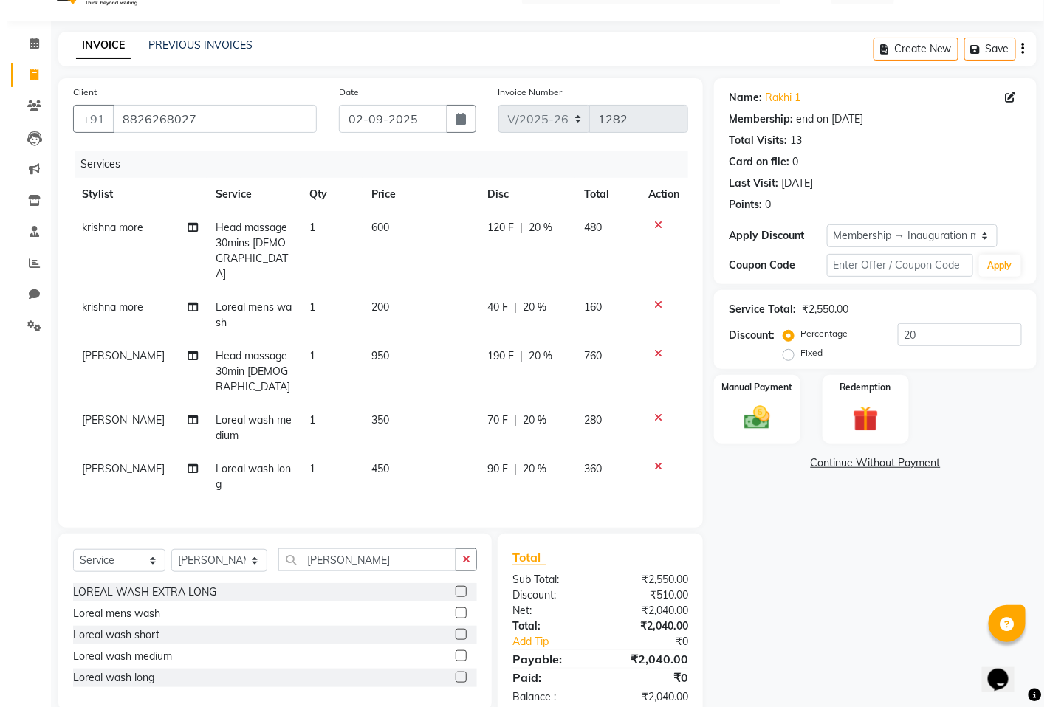
scroll to position [0, 0]
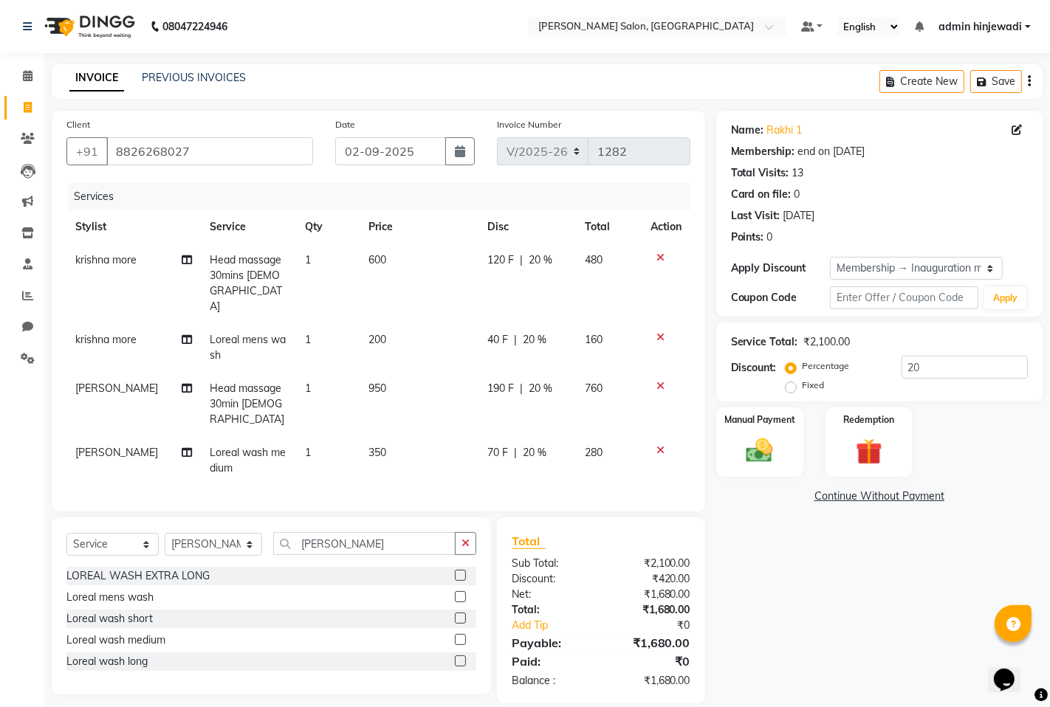
click at [659, 445] on icon at bounding box center [661, 450] width 8 height 10
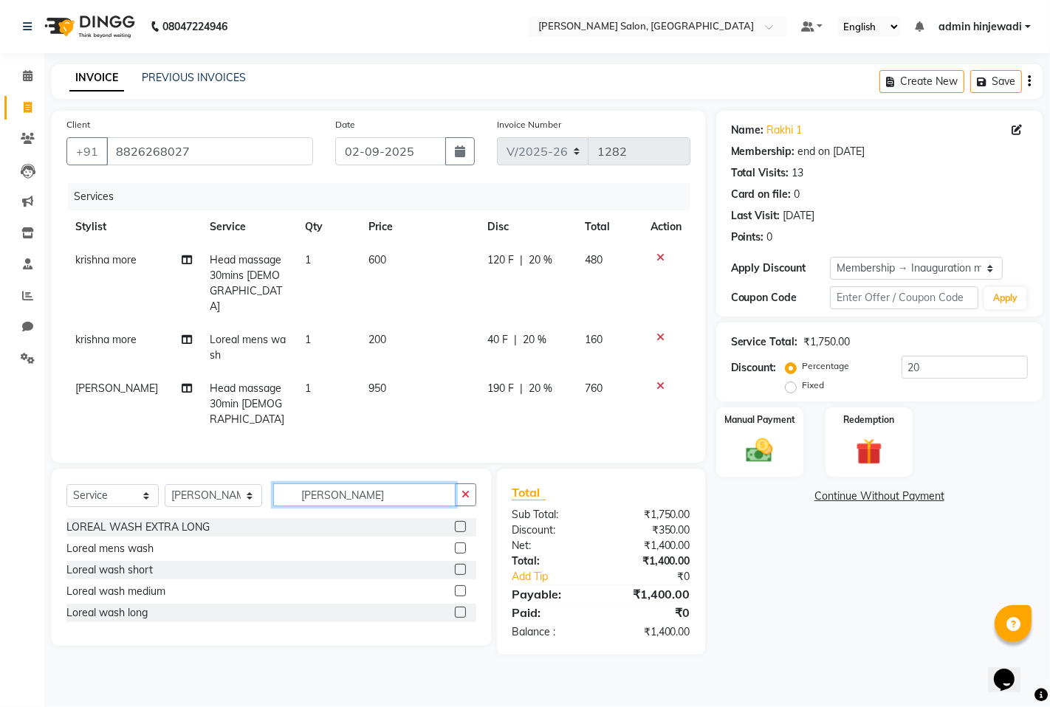
click at [380, 484] on input "lorea" at bounding box center [364, 495] width 182 height 23
drag, startPoint x: 380, startPoint y: 454, endPoint x: 231, endPoint y: 452, distance: 149.2
click at [231, 484] on div "Select Service Product Membership Package Voucher Prepaid Gift Card Select Styl…" at bounding box center [271, 501] width 410 height 35
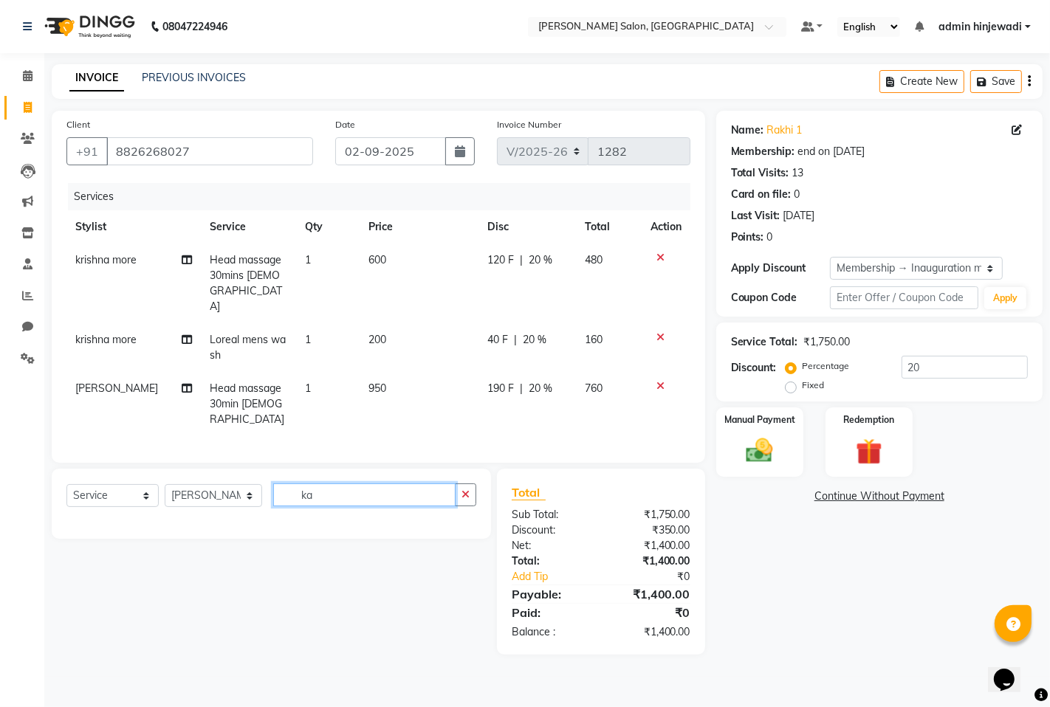
type input "k"
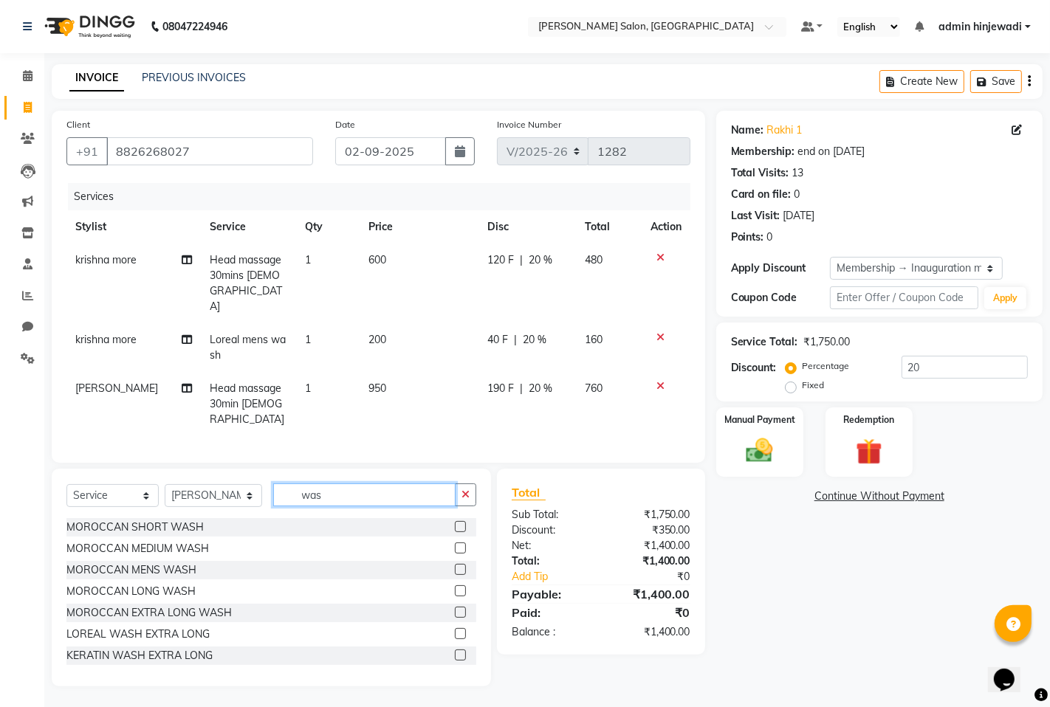
type input "wash"
drag, startPoint x: 352, startPoint y: 461, endPoint x: 199, endPoint y: 441, distance: 154.2
click at [199, 469] on div "Select Service Product Membership Package Voucher Prepaid Gift Card Select Styl…" at bounding box center [271, 578] width 439 height 218
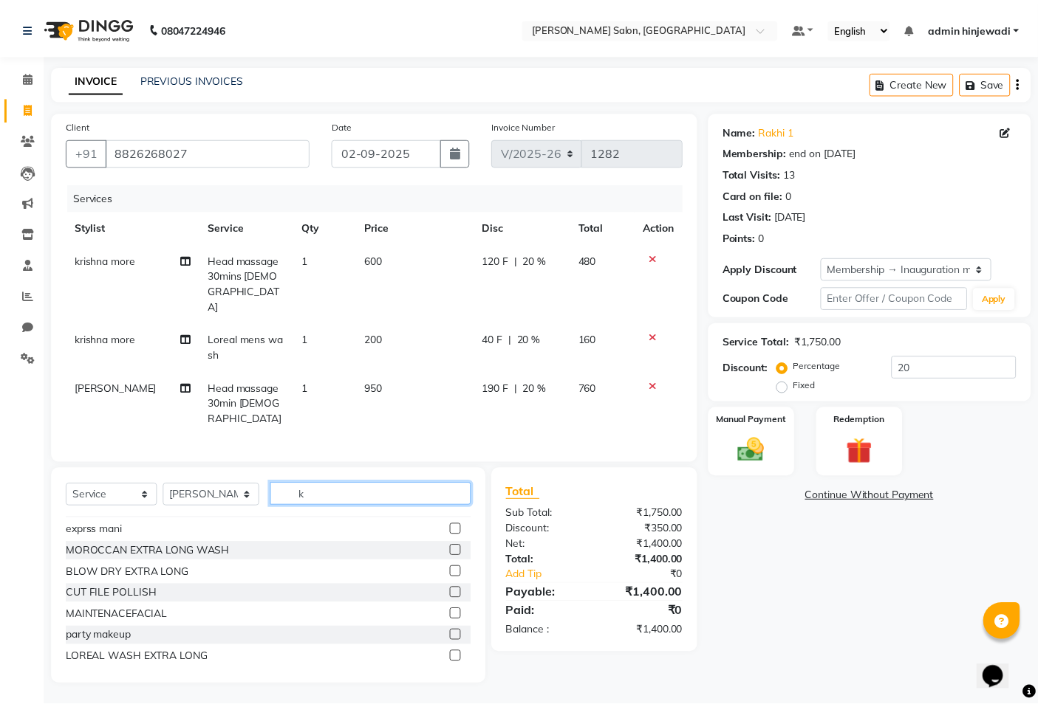
scroll to position [0, 0]
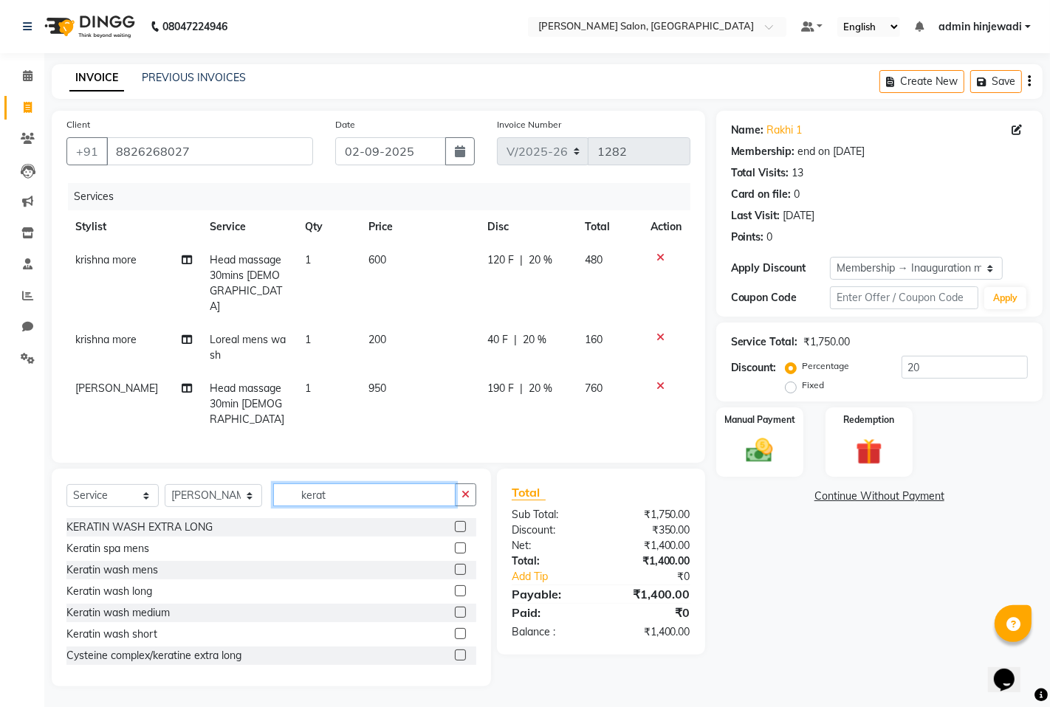
type input "kerat"
click at [441, 583] on div "Keratin wash long" at bounding box center [271, 592] width 410 height 18
click at [455, 586] on label at bounding box center [460, 591] width 11 height 11
click at [455, 587] on input "checkbox" at bounding box center [460, 592] width 10 height 10
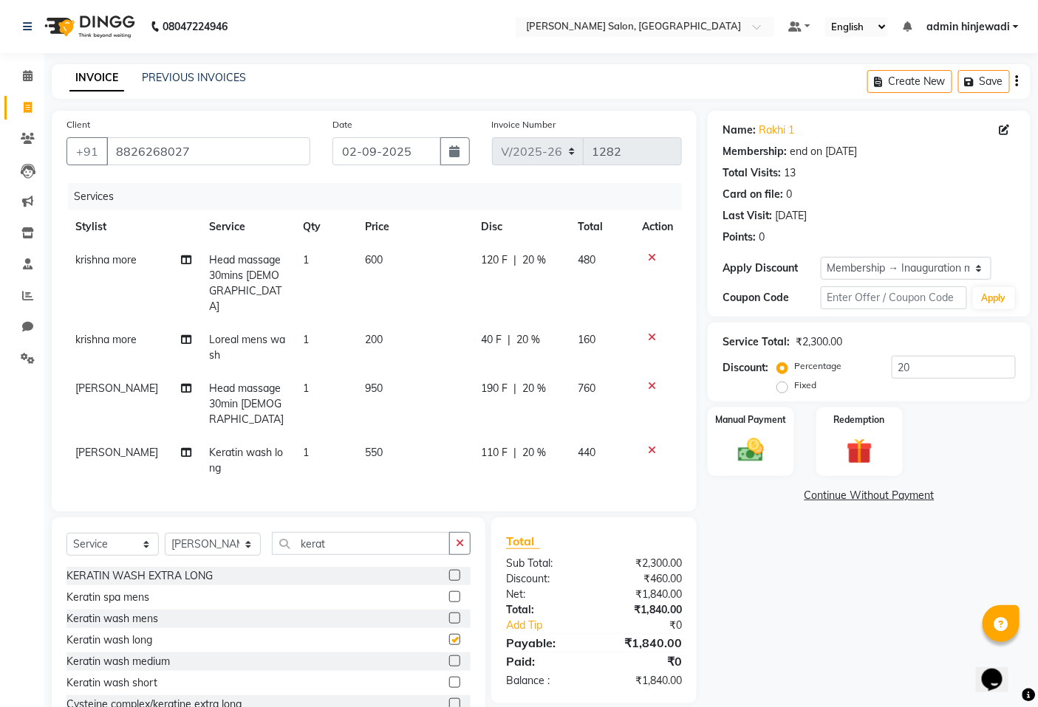
checkbox input "false"
drag, startPoint x: 757, startPoint y: 441, endPoint x: 762, endPoint y: 447, distance: 7.9
click at [758, 441] on img at bounding box center [751, 450] width 44 height 31
click at [898, 496] on span "CARD" at bounding box center [903, 496] width 32 height 17
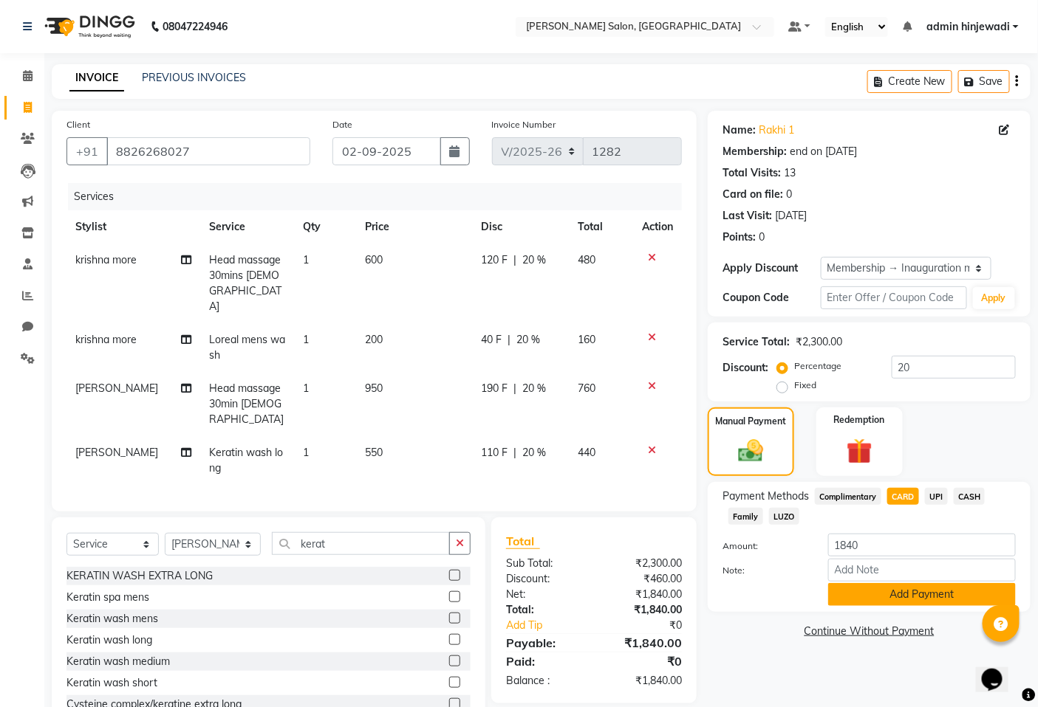
click at [911, 596] on button "Add Payment" at bounding box center [922, 594] width 188 height 23
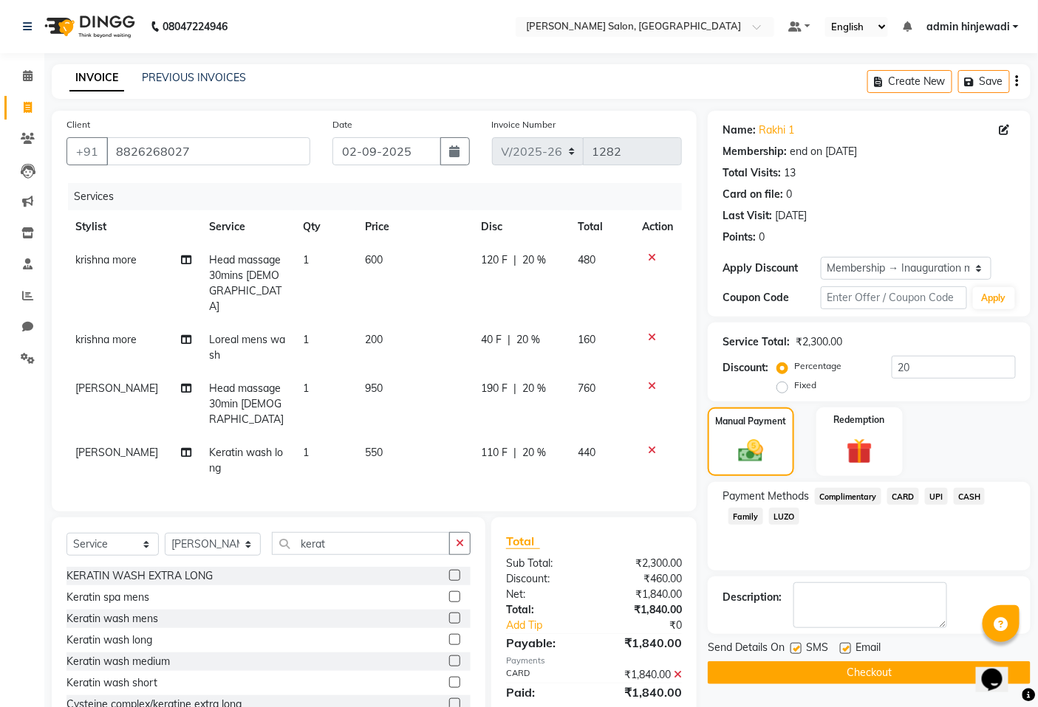
click at [911, 674] on button "Checkout" at bounding box center [868, 673] width 323 height 23
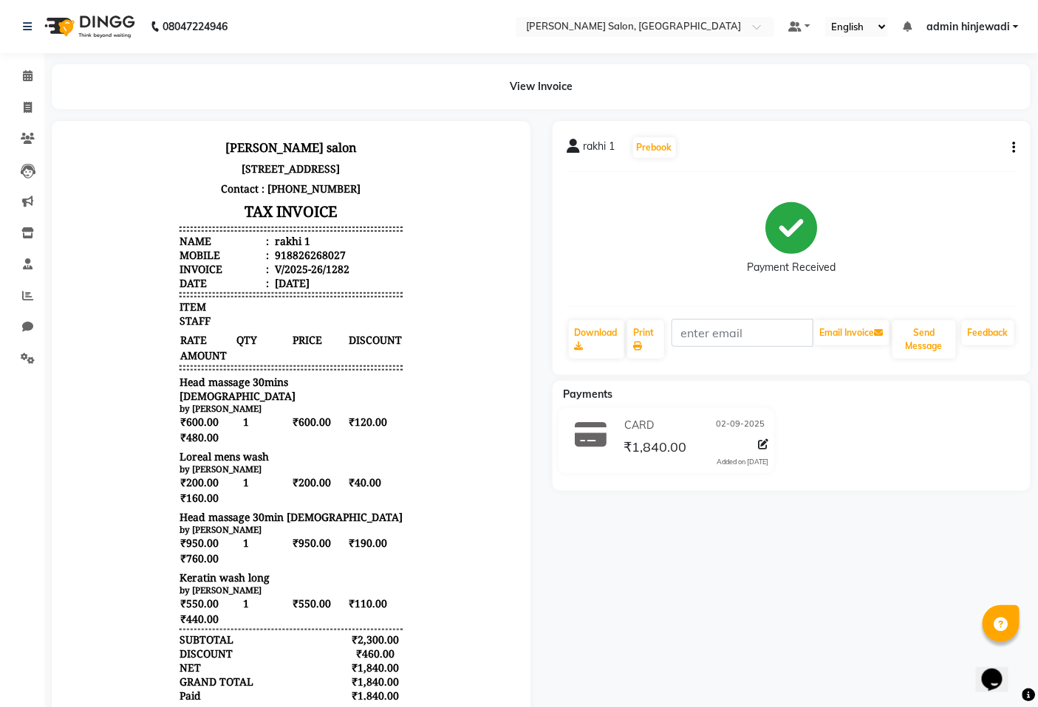
scroll to position [46, 0]
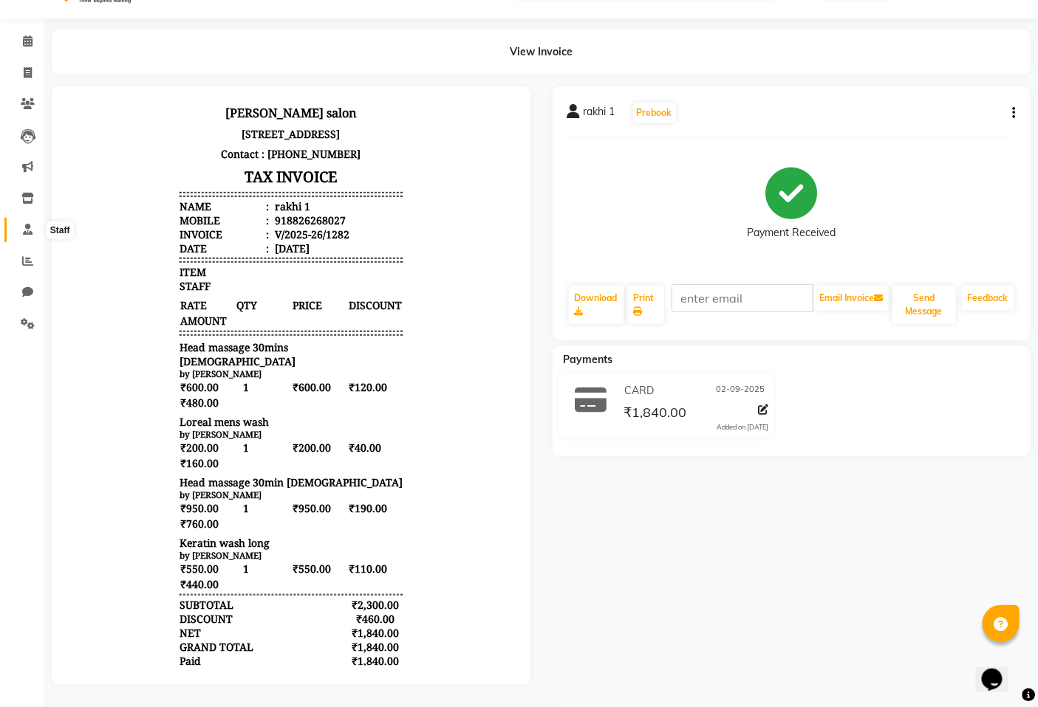
click at [18, 222] on span at bounding box center [28, 230] width 26 height 17
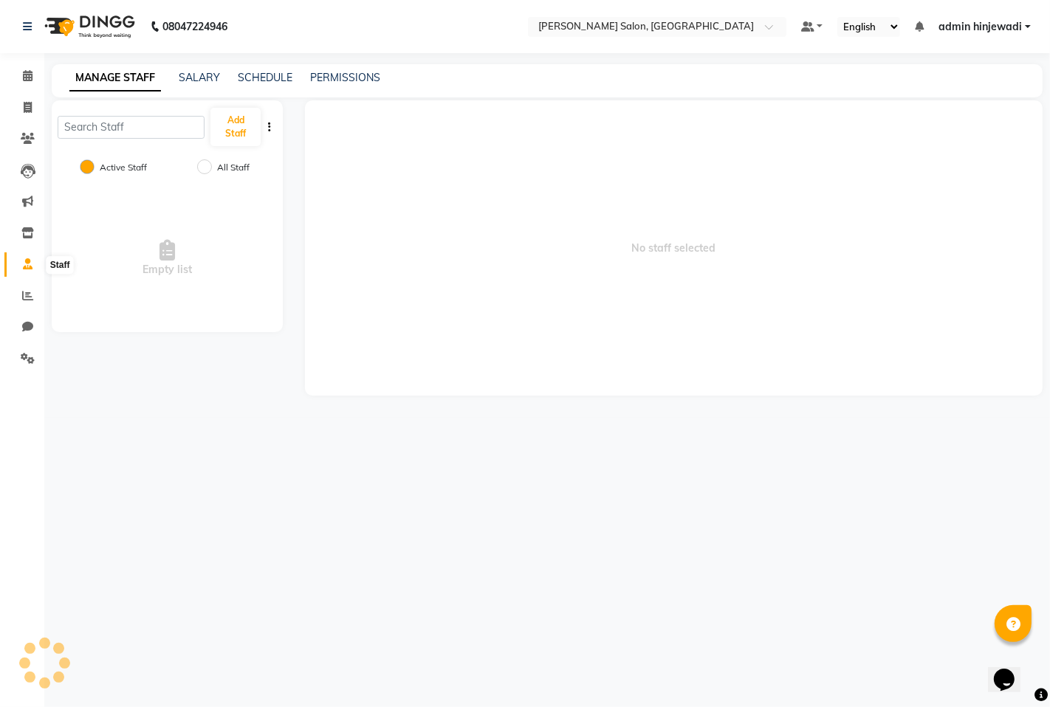
click at [30, 267] on icon at bounding box center [28, 263] width 10 height 11
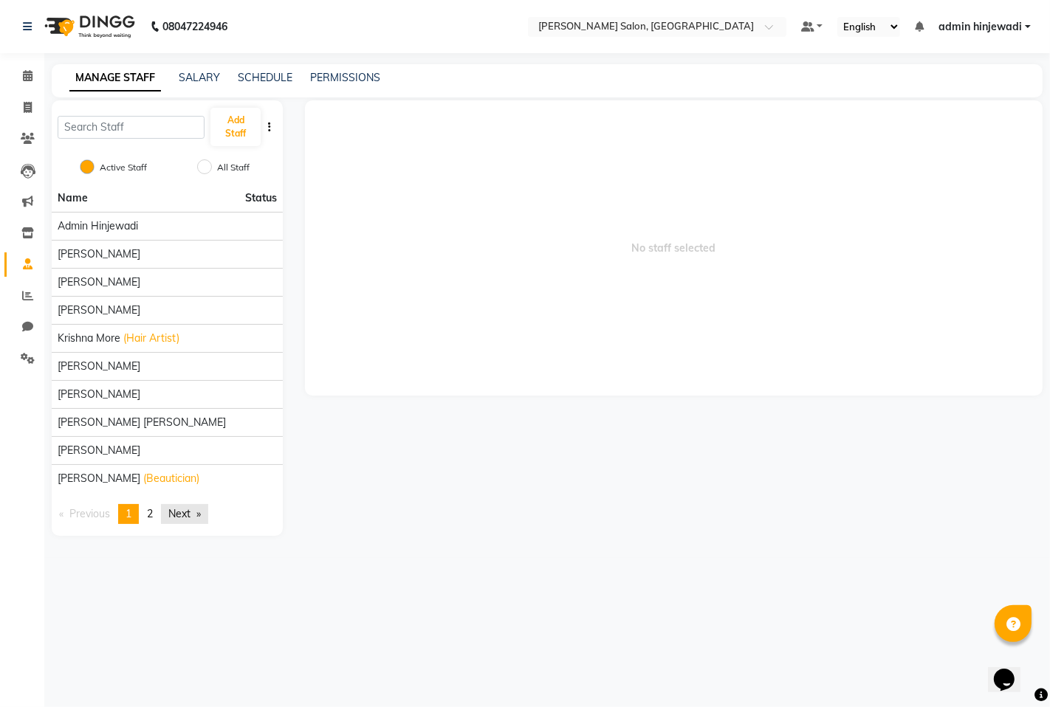
click at [208, 512] on link "Next page" at bounding box center [184, 514] width 47 height 20
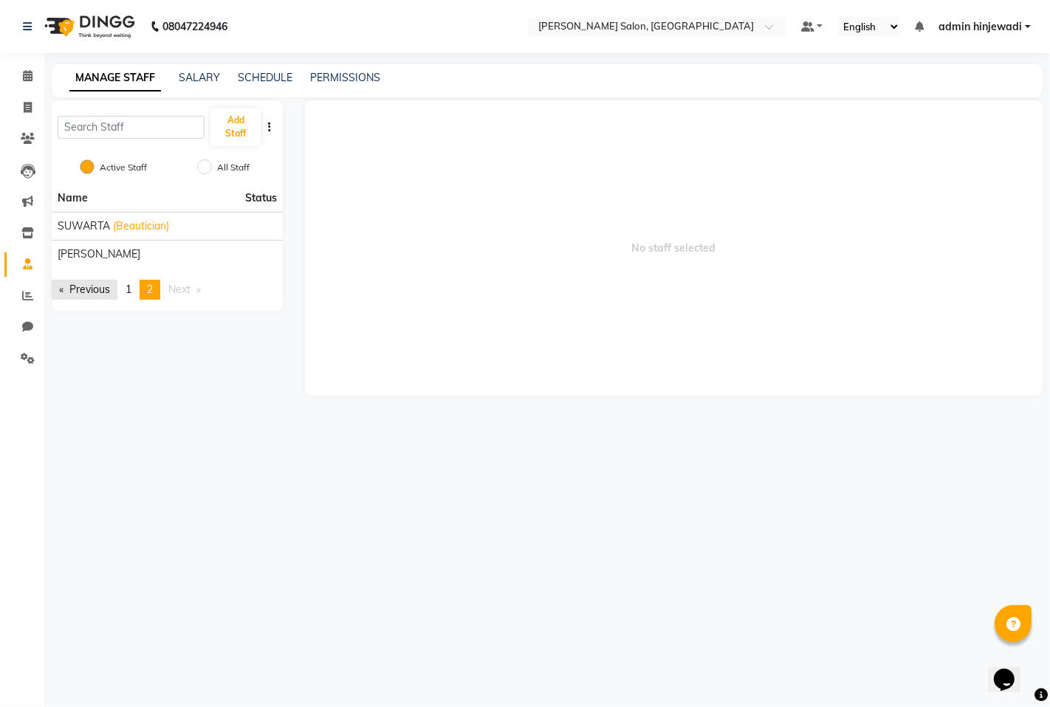
click at [62, 293] on link "Previous page" at bounding box center [85, 290] width 66 height 20
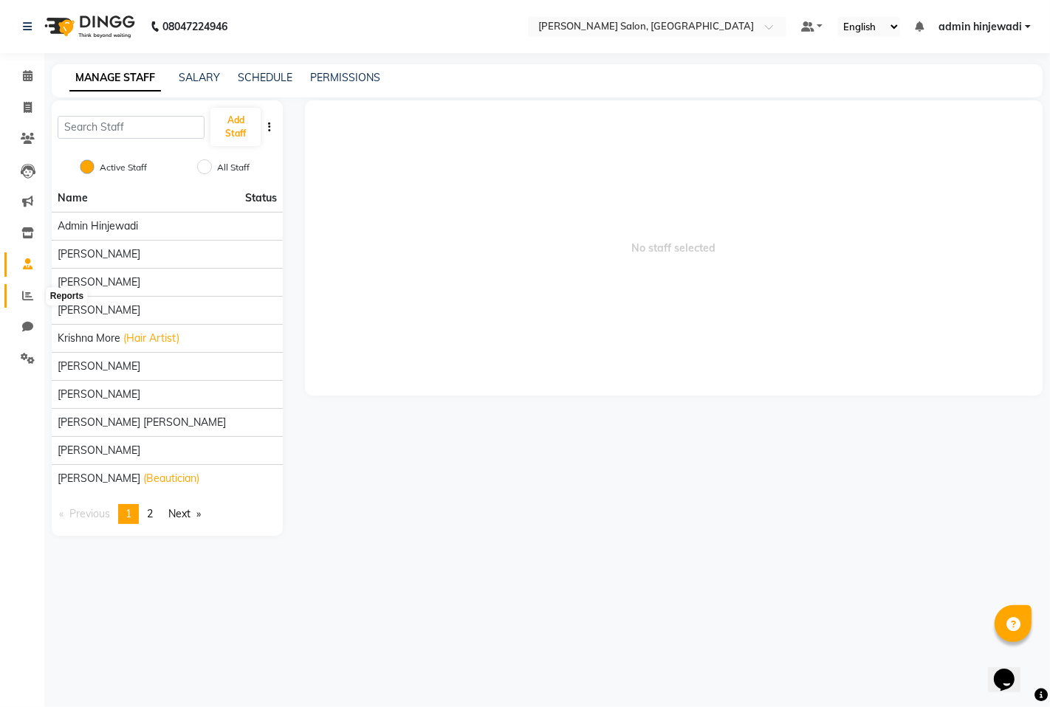
click at [32, 303] on span at bounding box center [28, 296] width 26 height 17
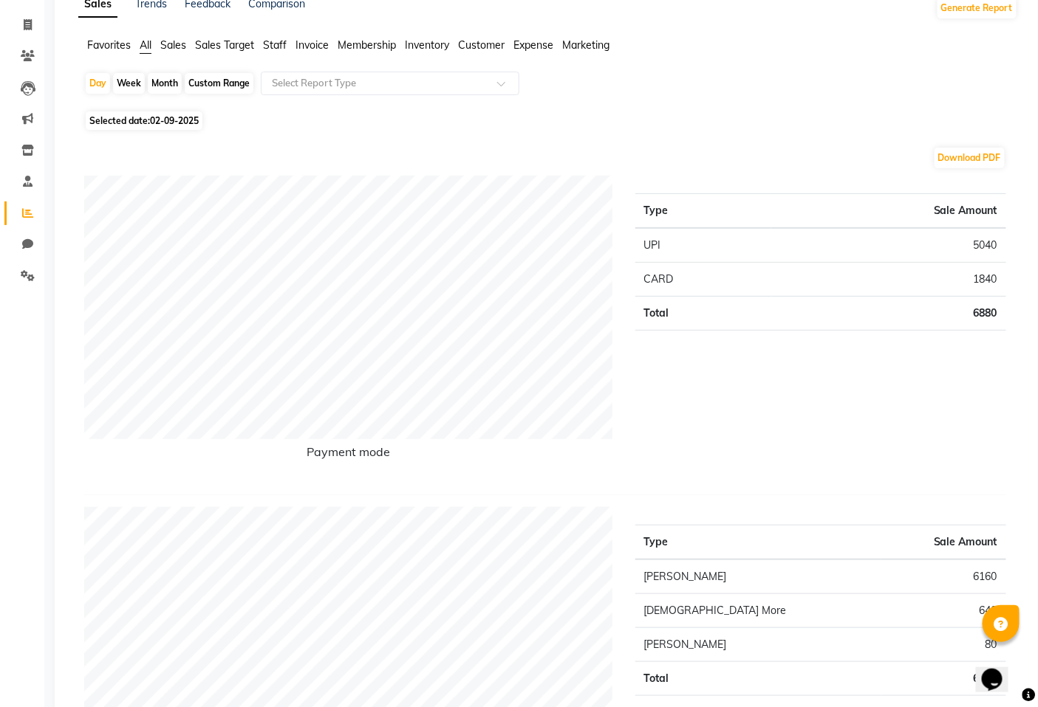
scroll to position [82, 0]
click at [91, 84] on div "Day" at bounding box center [98, 84] width 24 height 21
select select "9"
select select "2025"
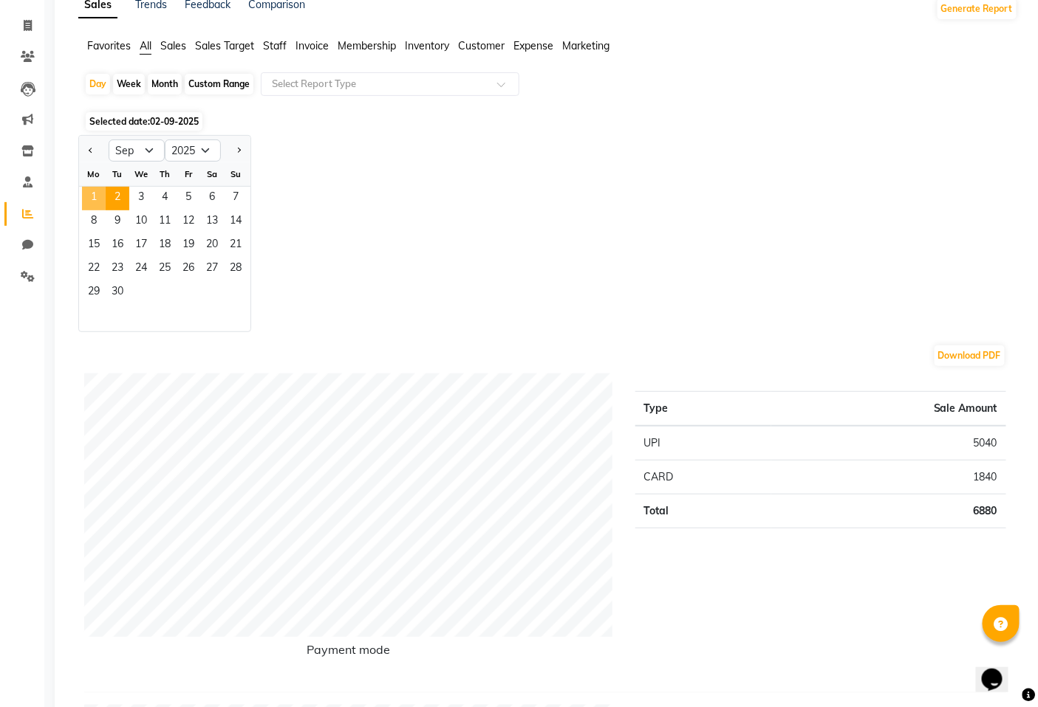
click at [91, 188] on span "1" at bounding box center [94, 199] width 24 height 24
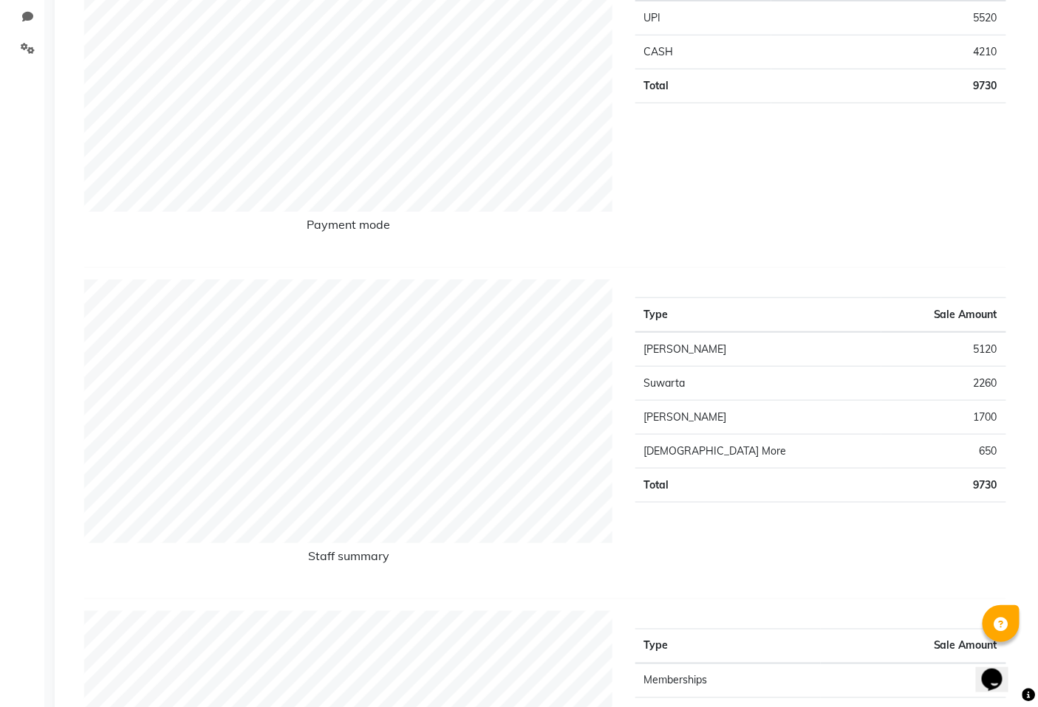
scroll to position [328, 0]
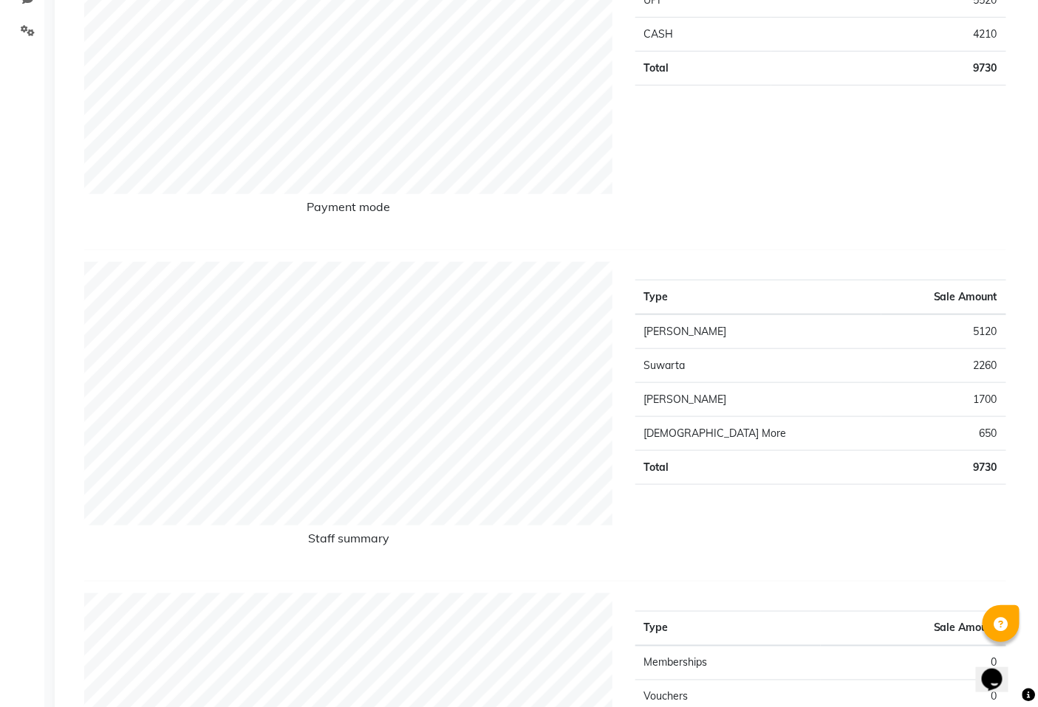
drag, startPoint x: 928, startPoint y: 379, endPoint x: 640, endPoint y: 316, distance: 294.8
click at [640, 316] on td "Shivani Nikam" at bounding box center [758, 332] width 246 height 35
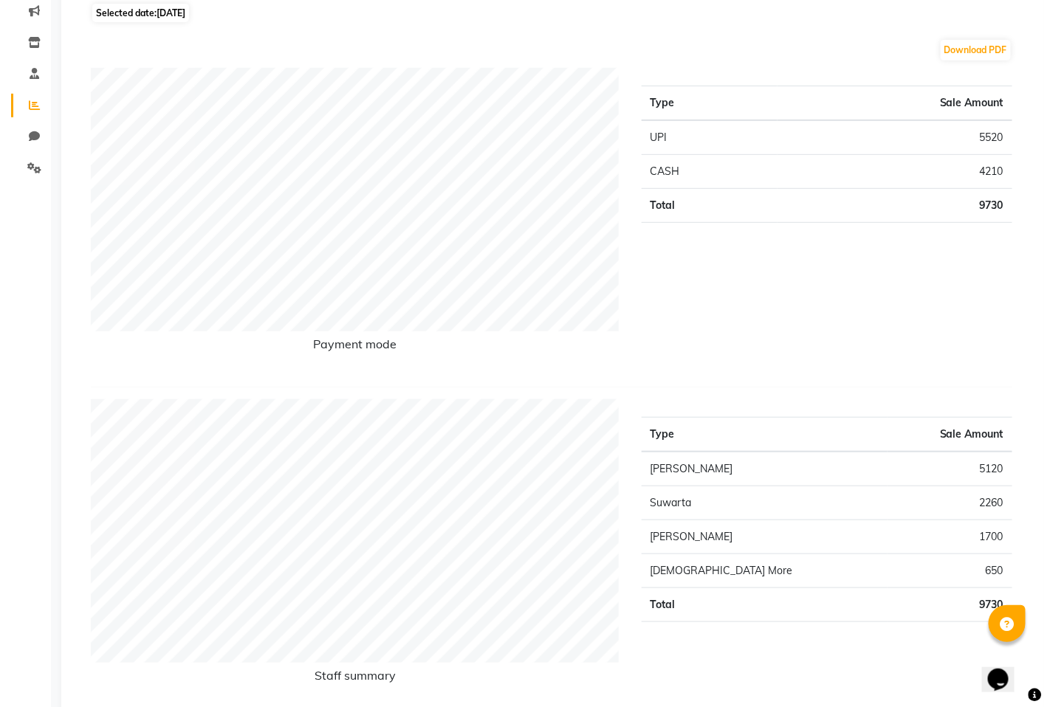
scroll to position [0, 0]
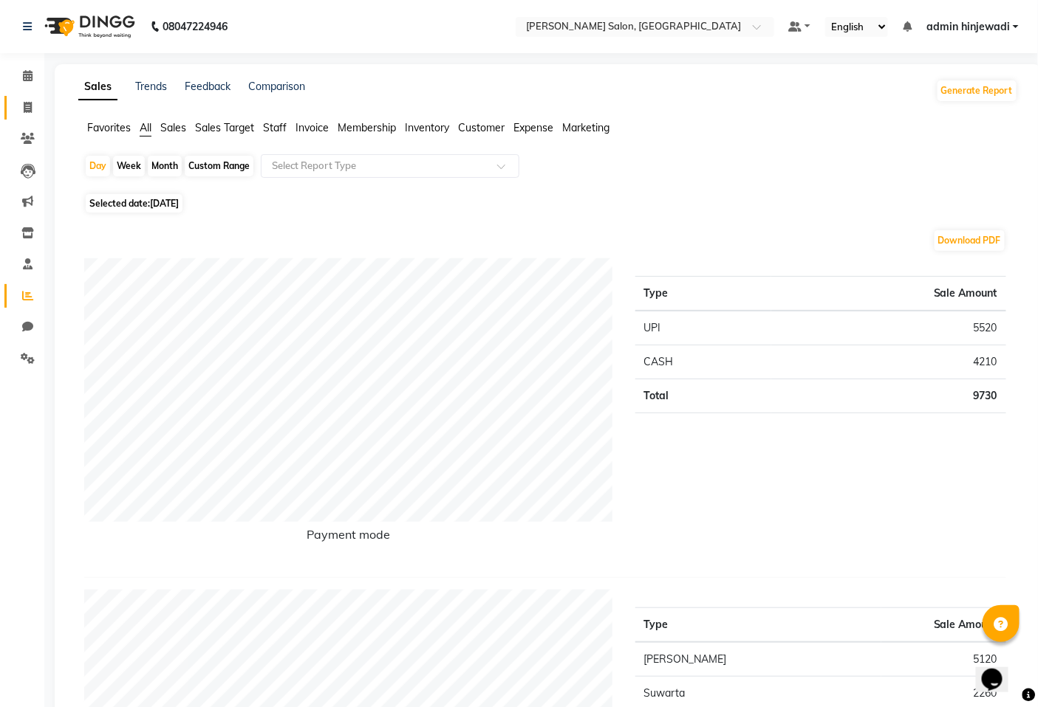
drag, startPoint x: 24, startPoint y: 93, endPoint x: 25, endPoint y: 103, distance: 10.4
click at [25, 103] on li "Invoice" at bounding box center [22, 108] width 44 height 32
click at [25, 103] on icon at bounding box center [28, 107] width 8 height 11
select select "service"
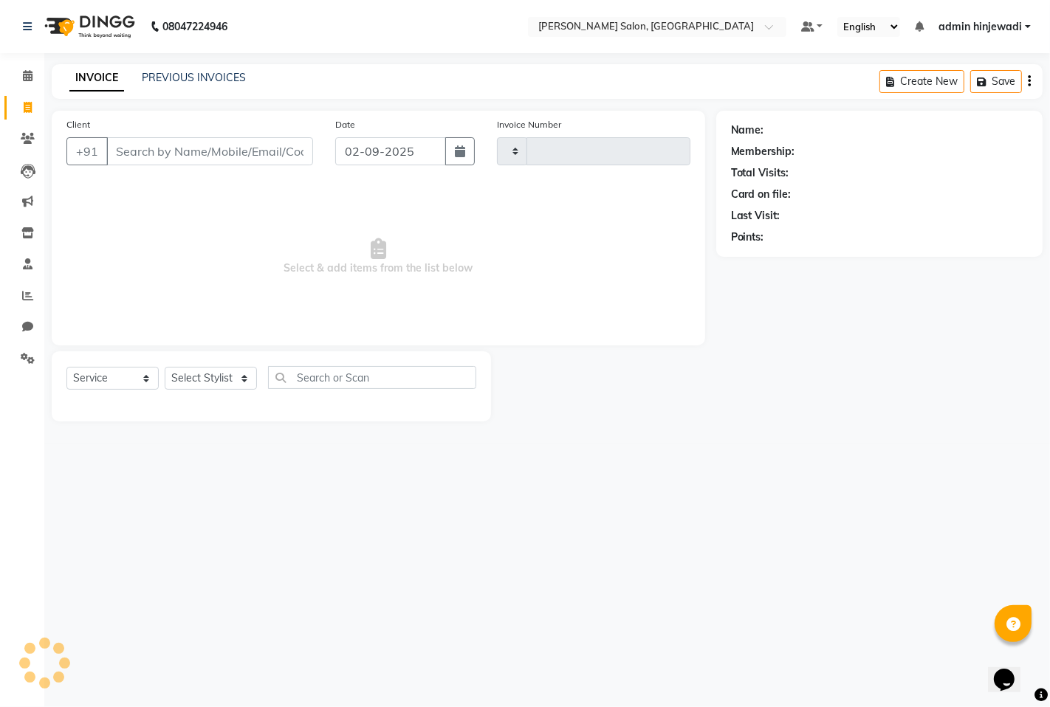
type input "1283"
select select "7331"
click at [24, 79] on icon at bounding box center [28, 75] width 10 height 11
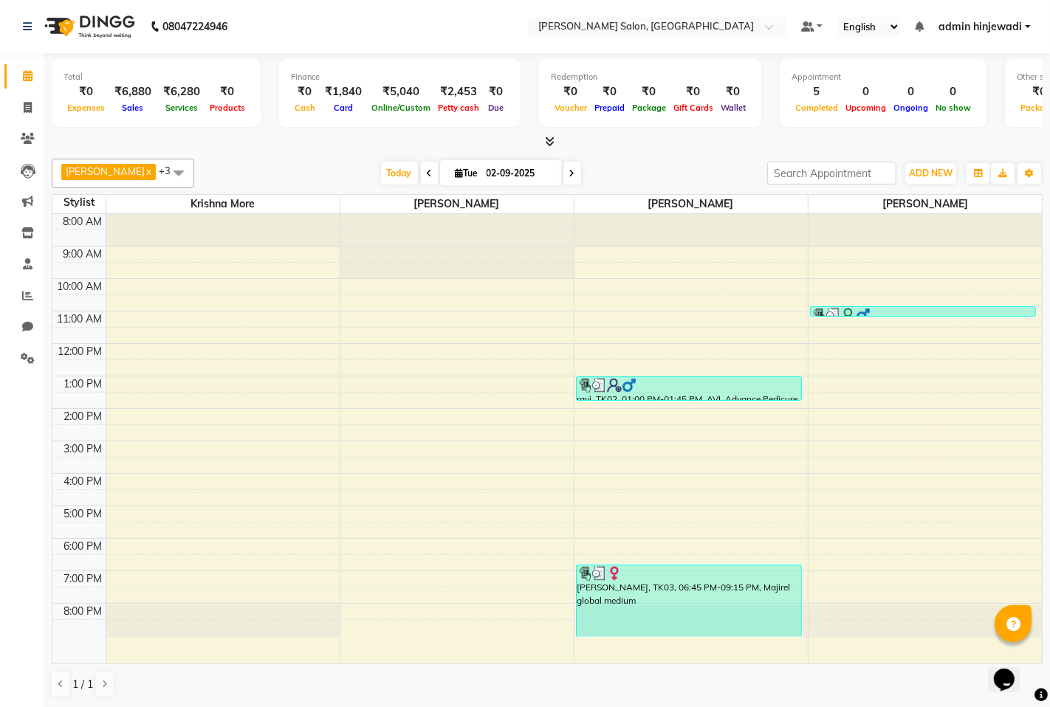
click at [421, 166] on span at bounding box center [430, 173] width 18 height 23
type input "01-09-2025"
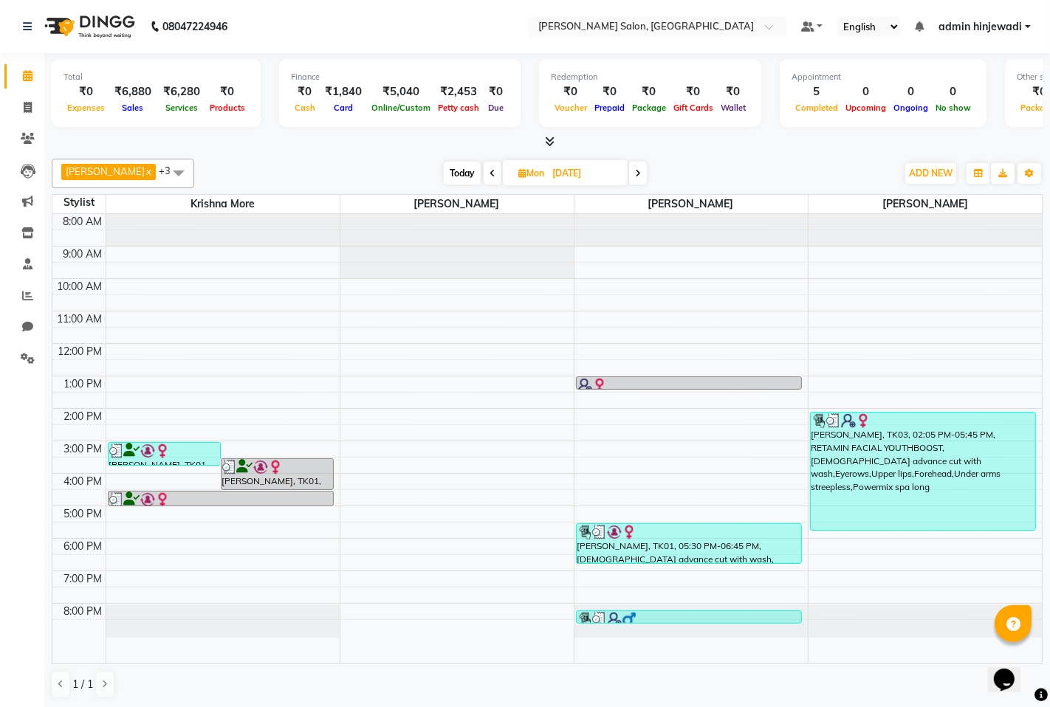
click at [164, 178] on span at bounding box center [179, 173] width 30 height 28
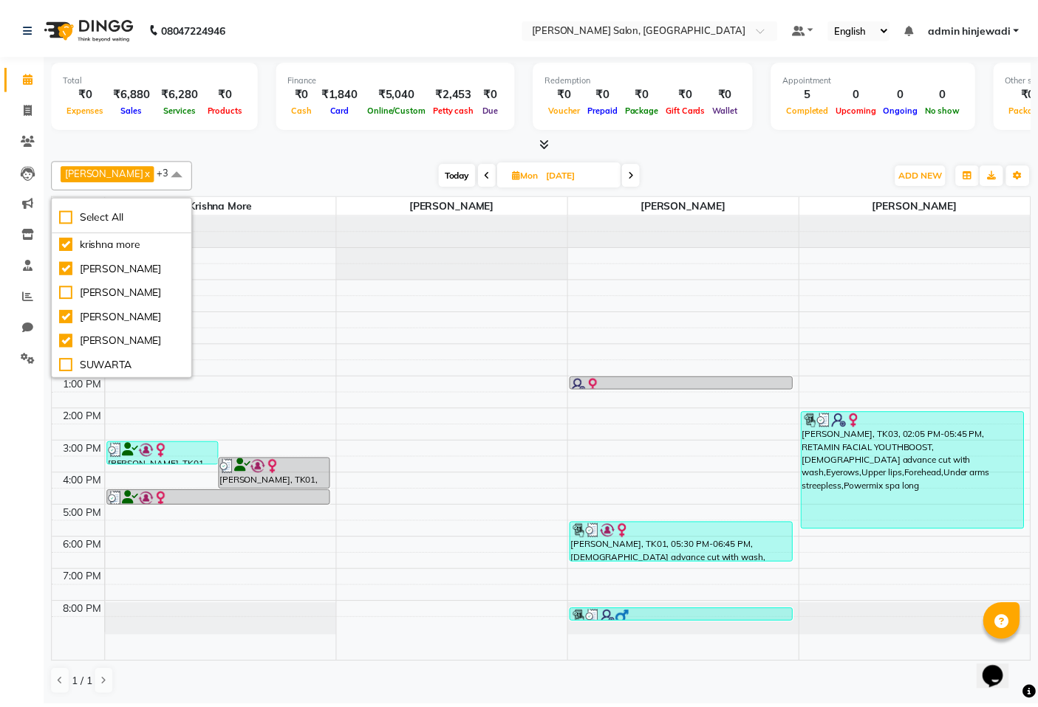
scroll to position [95, 0]
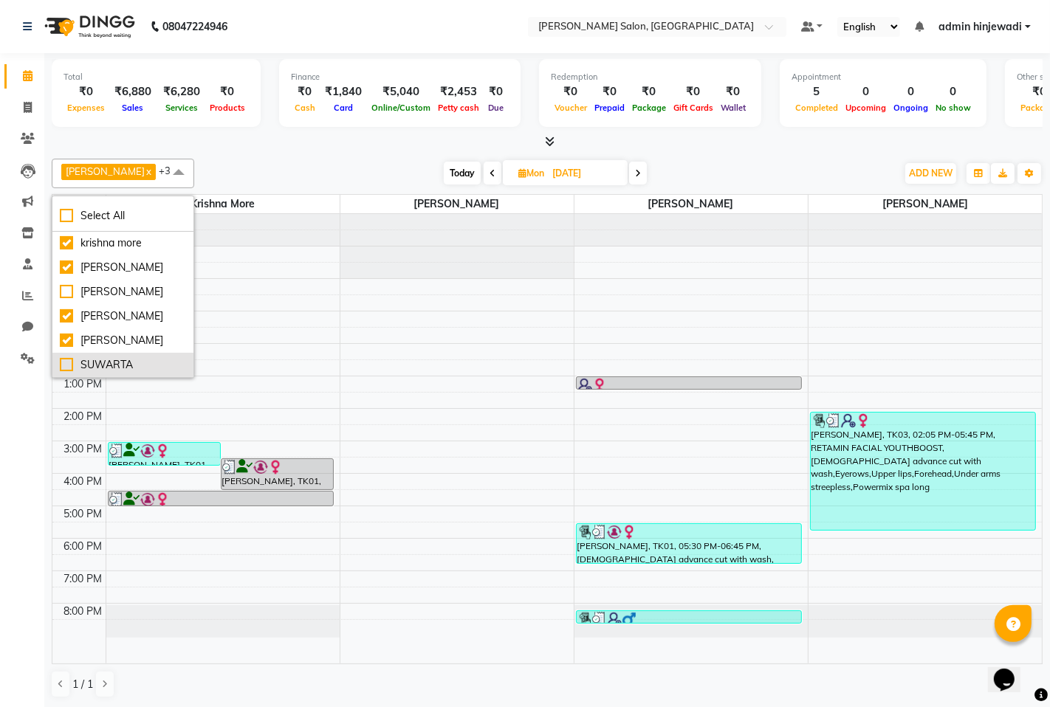
click at [86, 371] on div "SUWARTA" at bounding box center [123, 365] width 126 height 16
checkbox input "true"
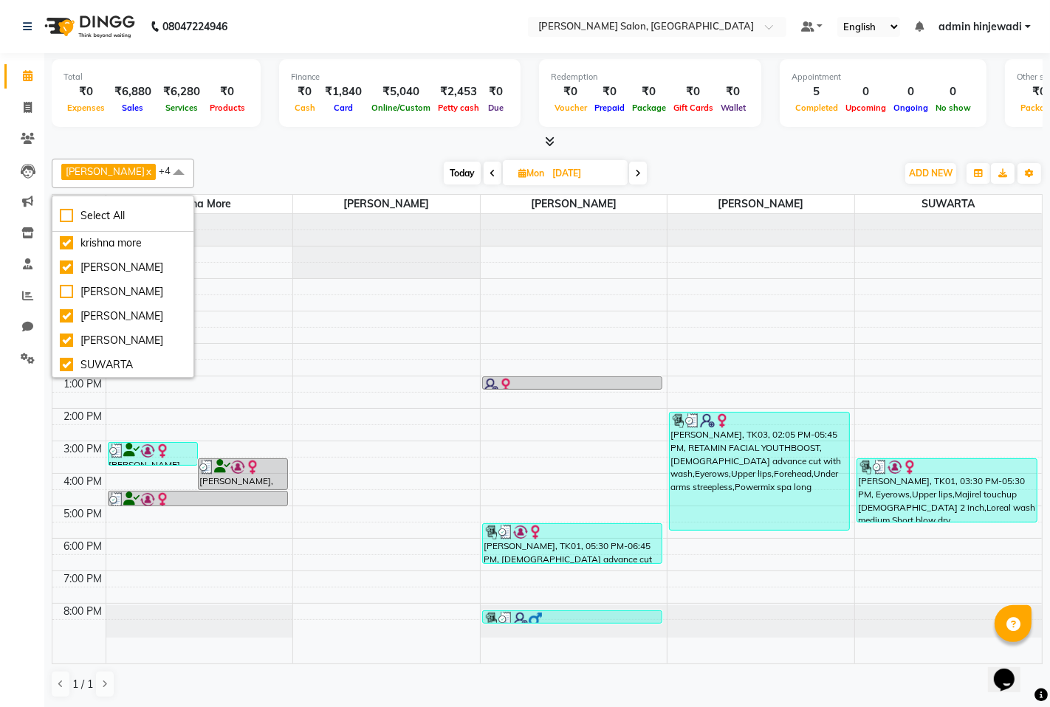
click at [164, 167] on span at bounding box center [179, 173] width 30 height 28
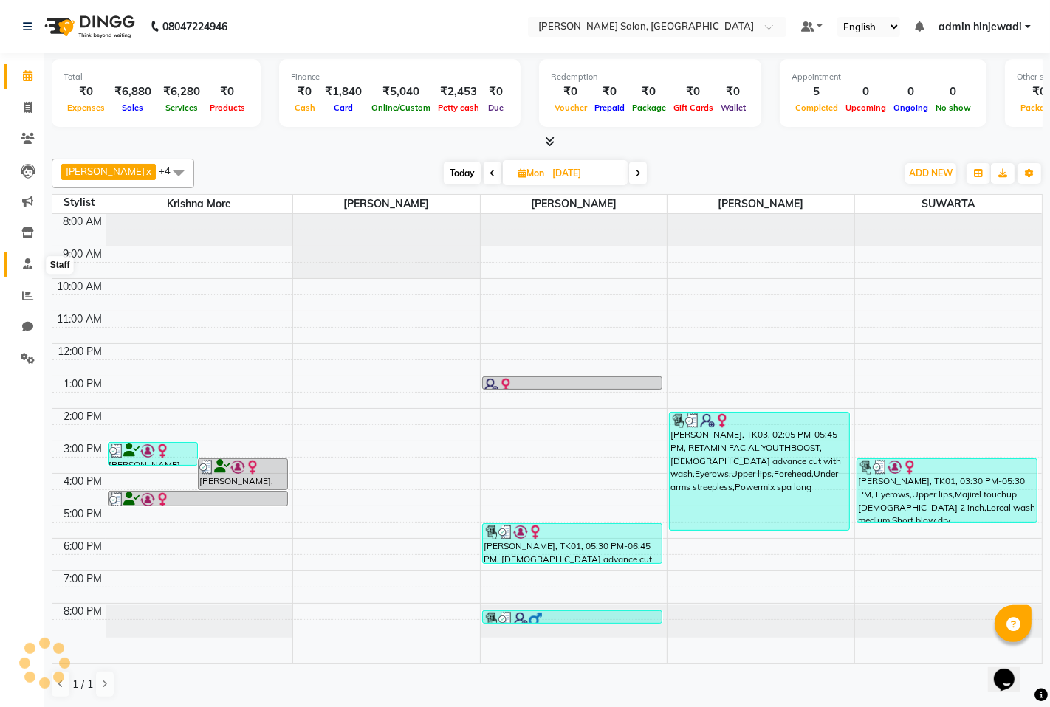
click at [27, 263] on icon at bounding box center [28, 263] width 10 height 11
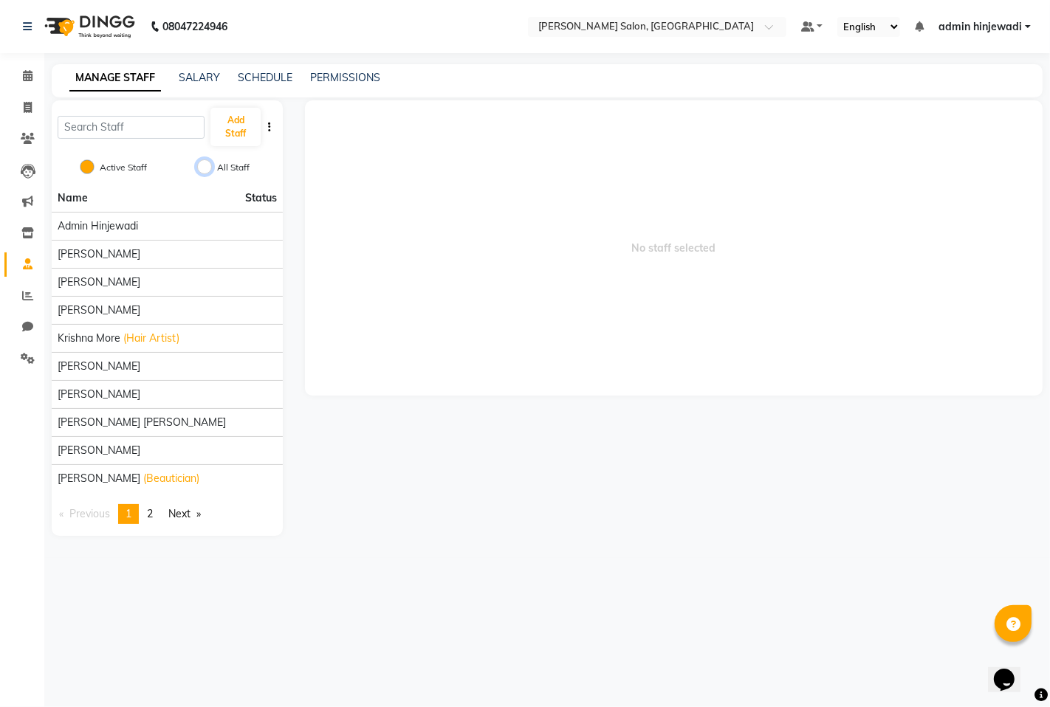
click at [202, 166] on input "All Staff" at bounding box center [204, 167] width 15 height 15
radio input "true"
radio input "false"
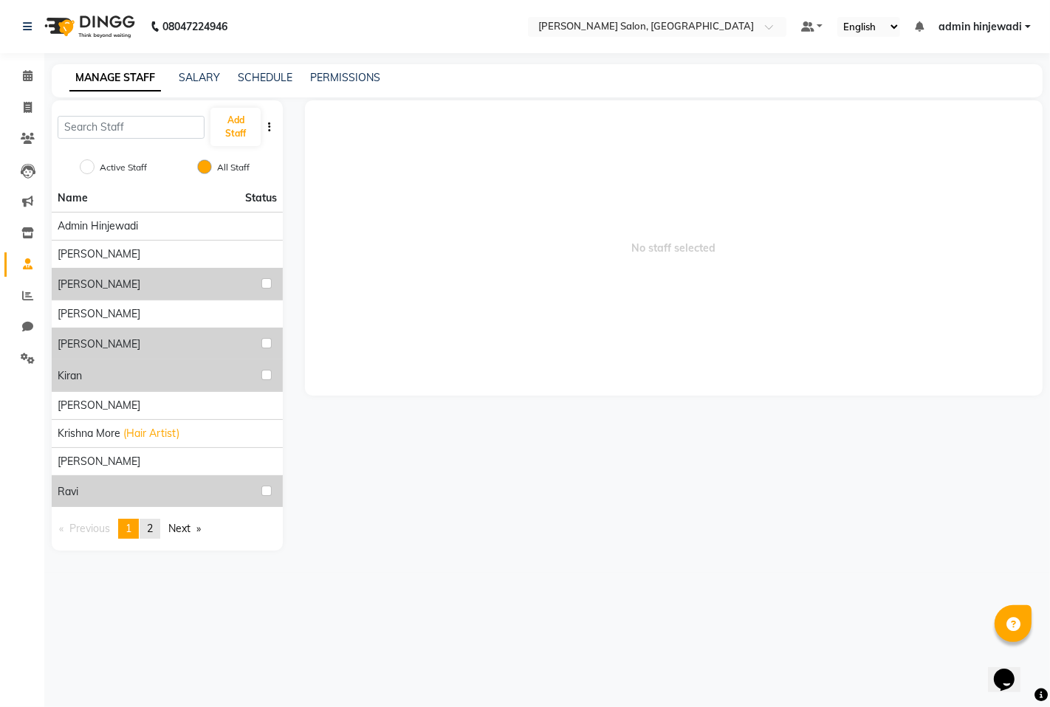
click at [158, 527] on link "page 2" at bounding box center [150, 529] width 21 height 20
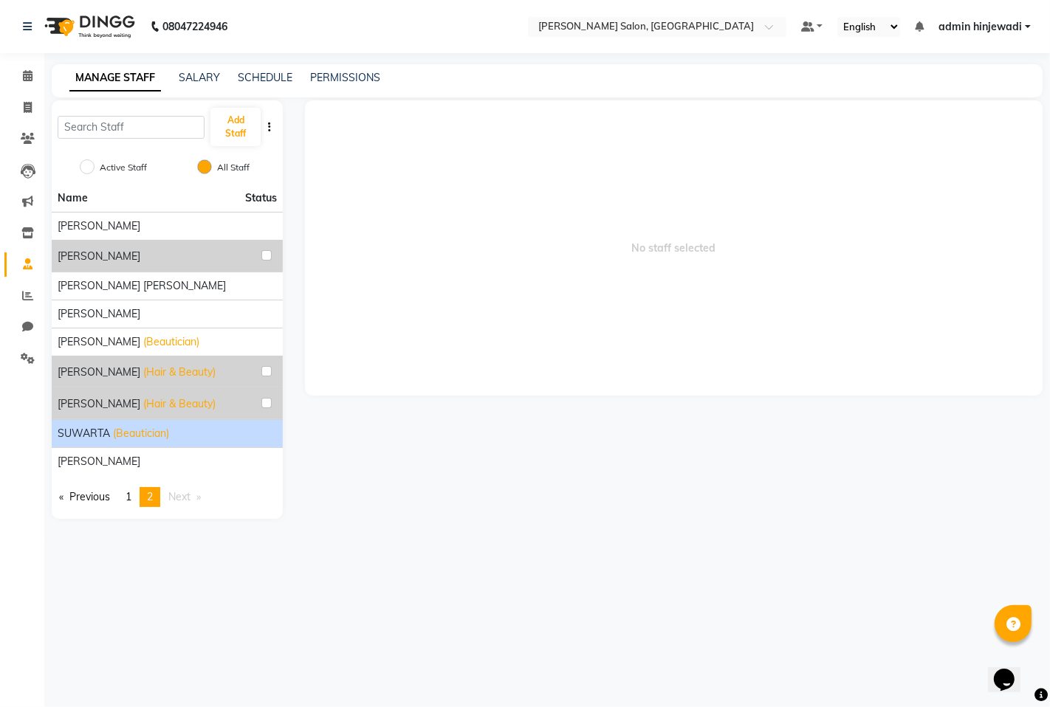
click at [109, 436] on span "SUWARTA" at bounding box center [84, 434] width 52 height 16
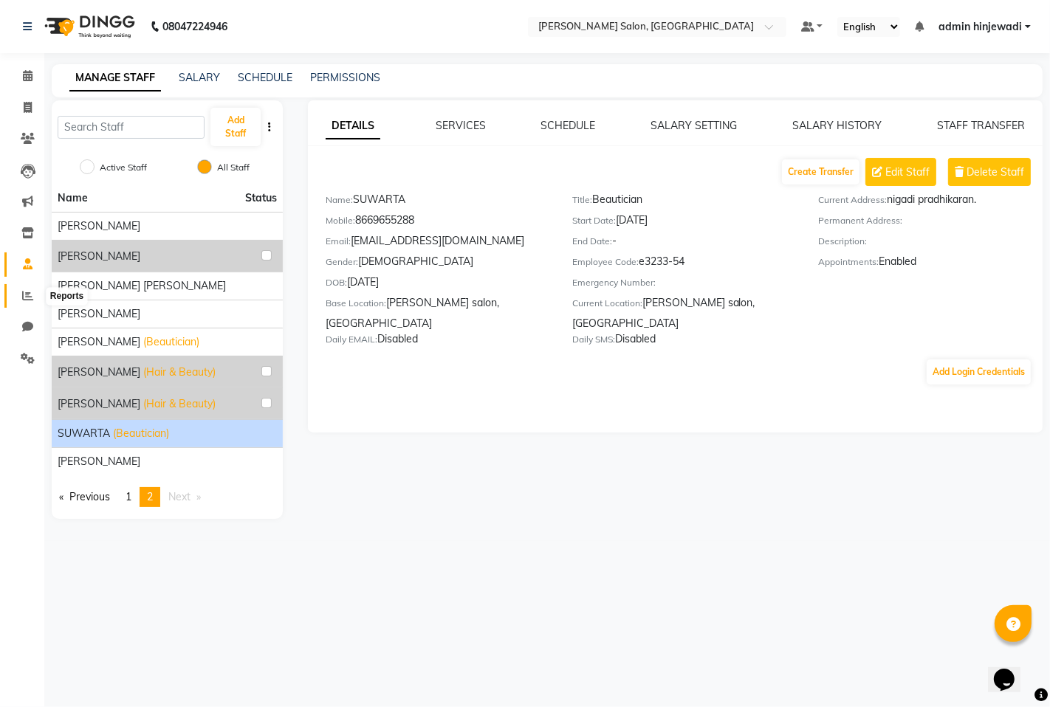
click at [30, 301] on icon at bounding box center [27, 295] width 11 height 11
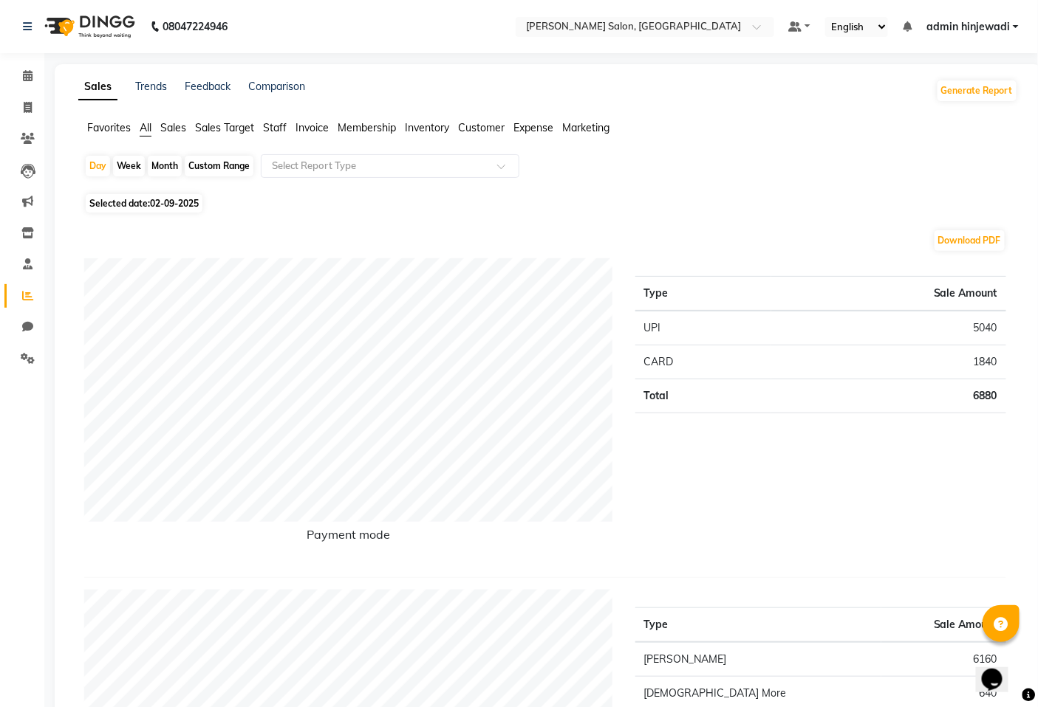
click at [144, 205] on span "Selected date: 02-09-2025" at bounding box center [144, 203] width 117 height 18
select select "9"
select select "2025"
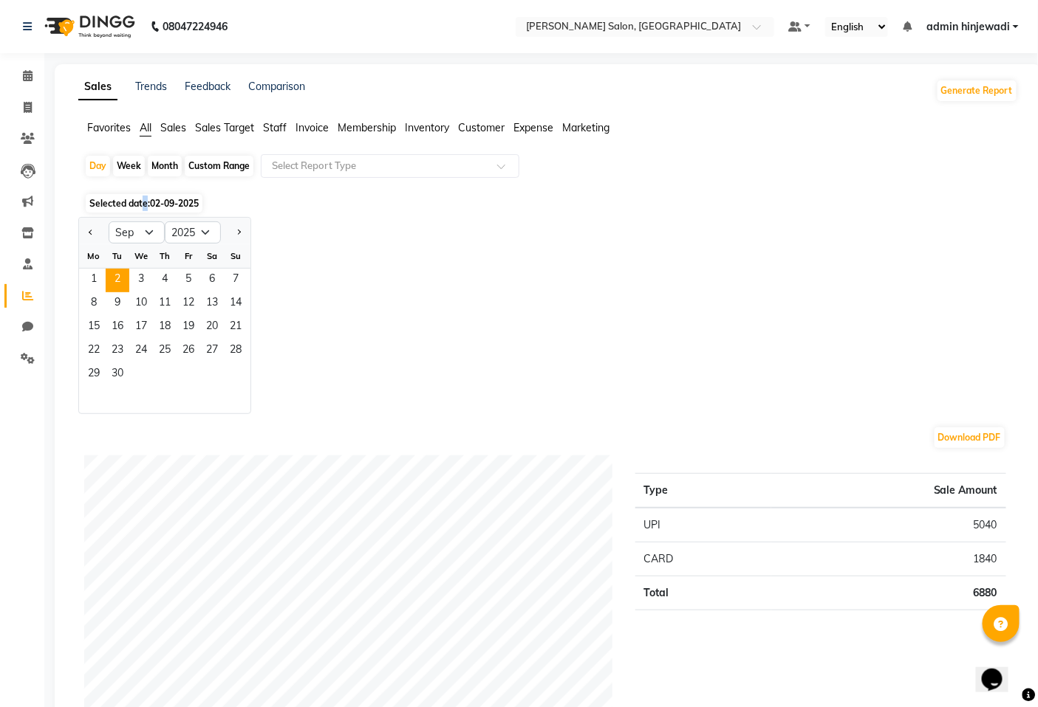
click at [144, 205] on span "Selected date: 02-09-2025" at bounding box center [144, 203] width 117 height 18
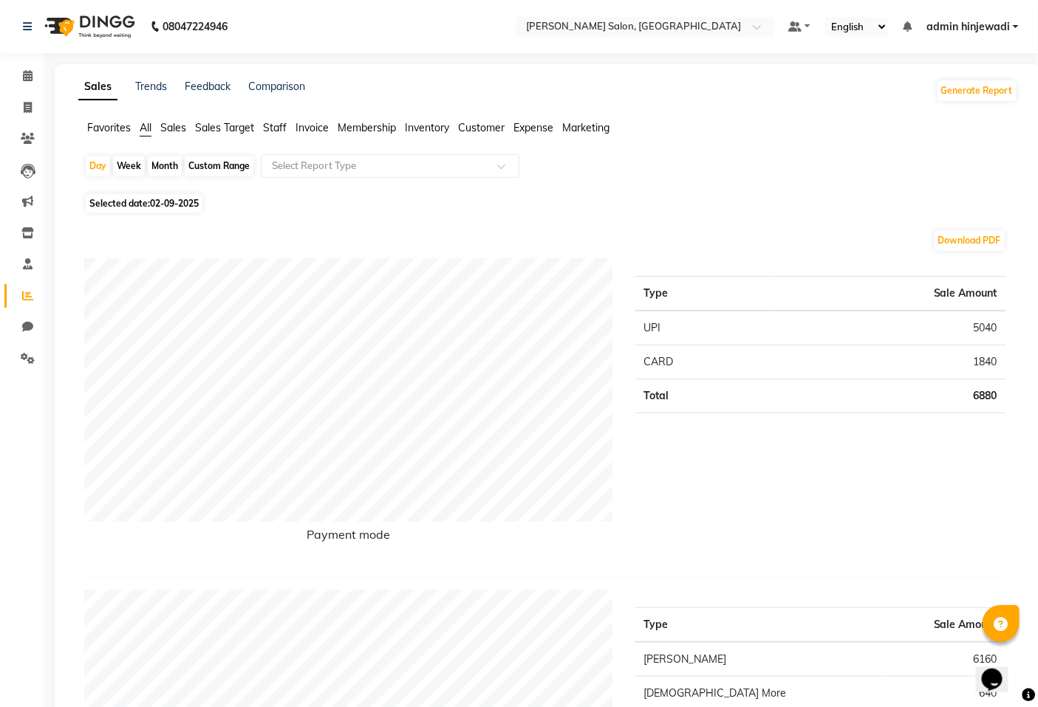
click at [140, 212] on span "Selected date: 02-09-2025" at bounding box center [144, 203] width 117 height 18
select select "9"
select select "2025"
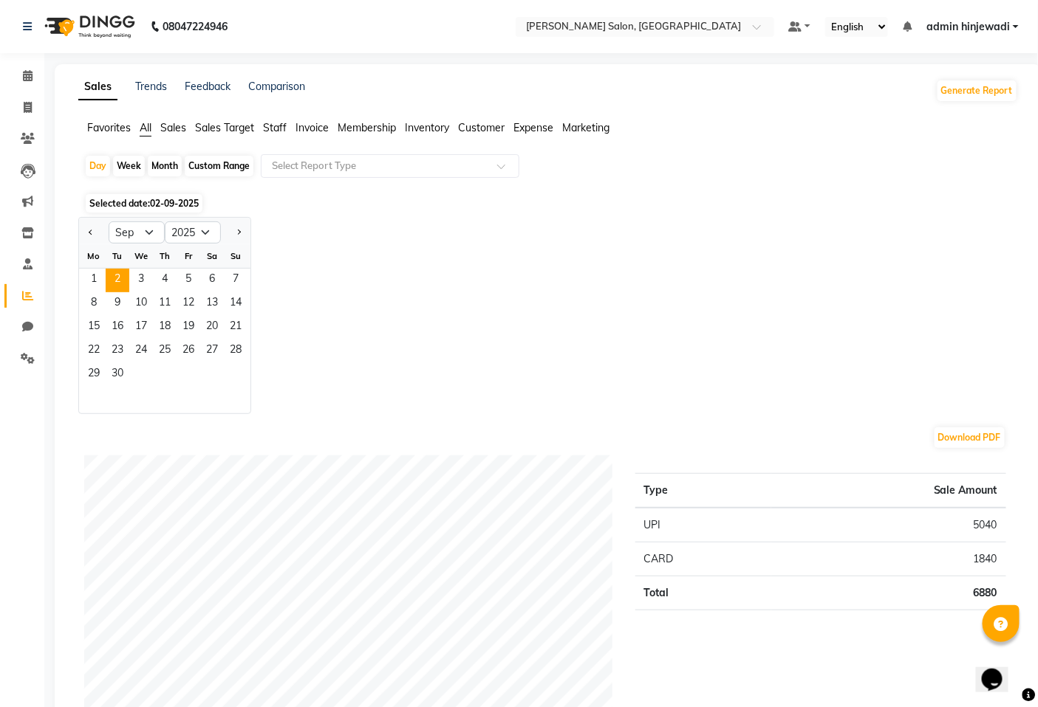
click at [138, 203] on span "Selected date: 02-09-2025" at bounding box center [144, 203] width 117 height 18
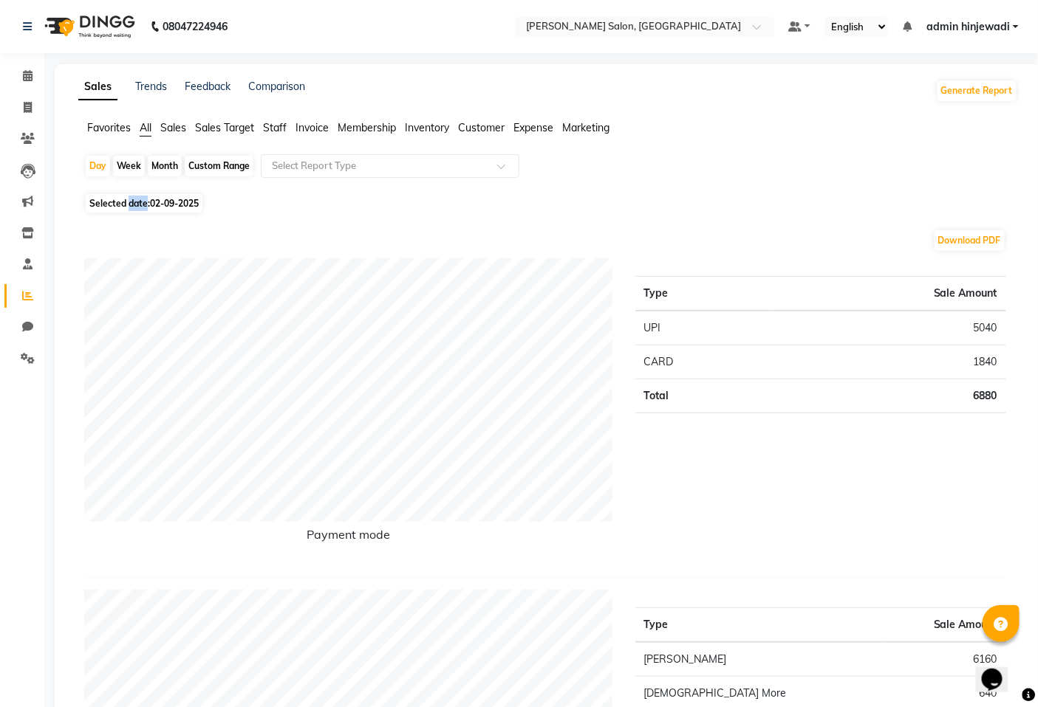
click at [138, 203] on span "Selected date: 02-09-2025" at bounding box center [144, 203] width 117 height 18
select select "9"
select select "2025"
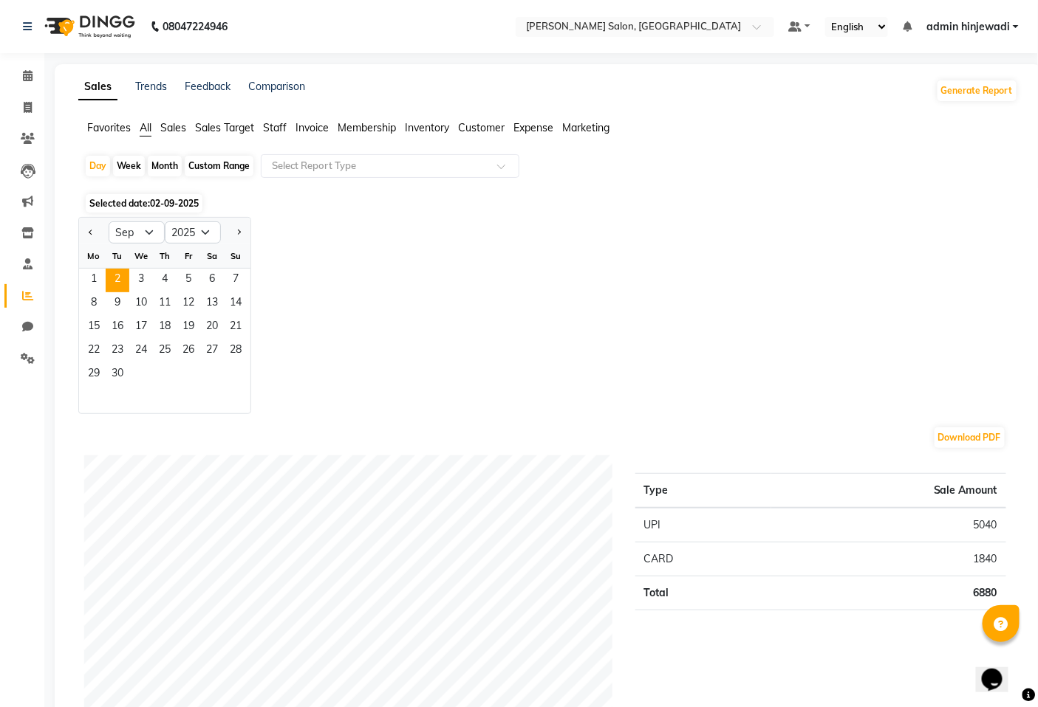
click at [186, 170] on div "Custom Range" at bounding box center [219, 166] width 69 height 21
select select "9"
select select "2025"
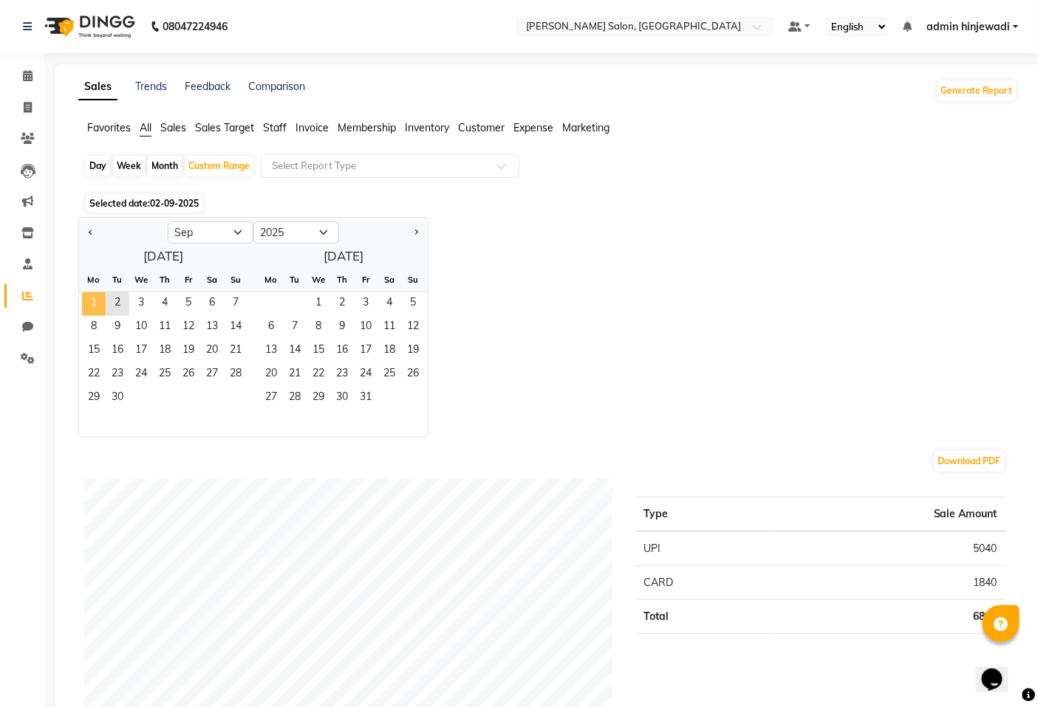
click at [94, 300] on span "1" at bounding box center [94, 304] width 24 height 24
click at [120, 309] on span "2" at bounding box center [118, 304] width 24 height 24
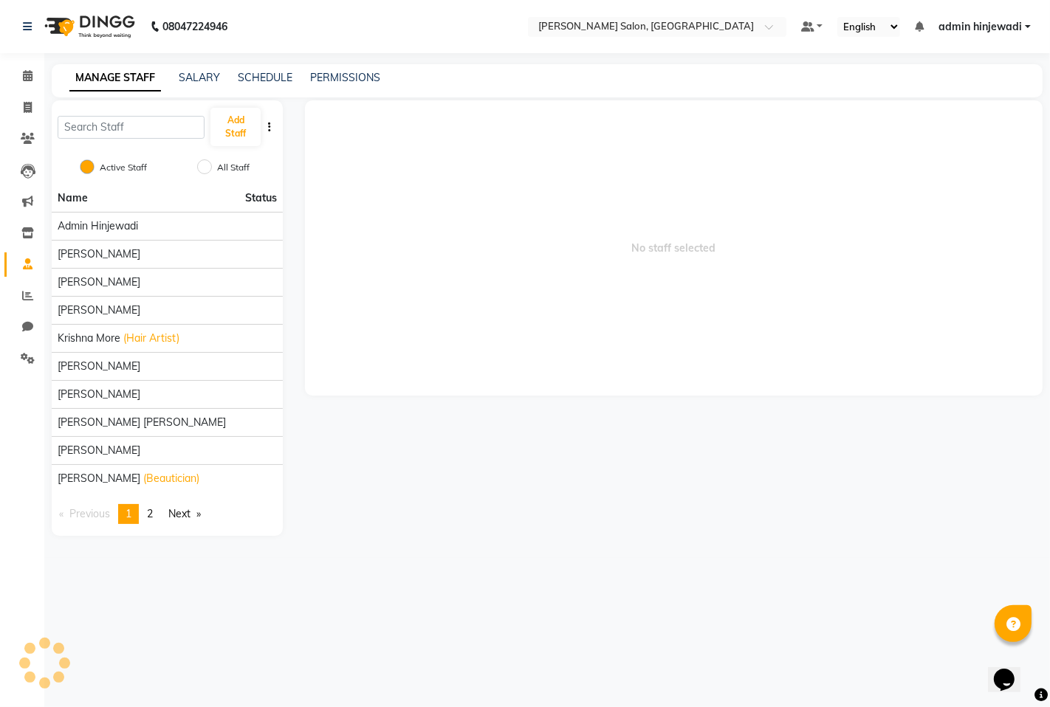
select select "service"
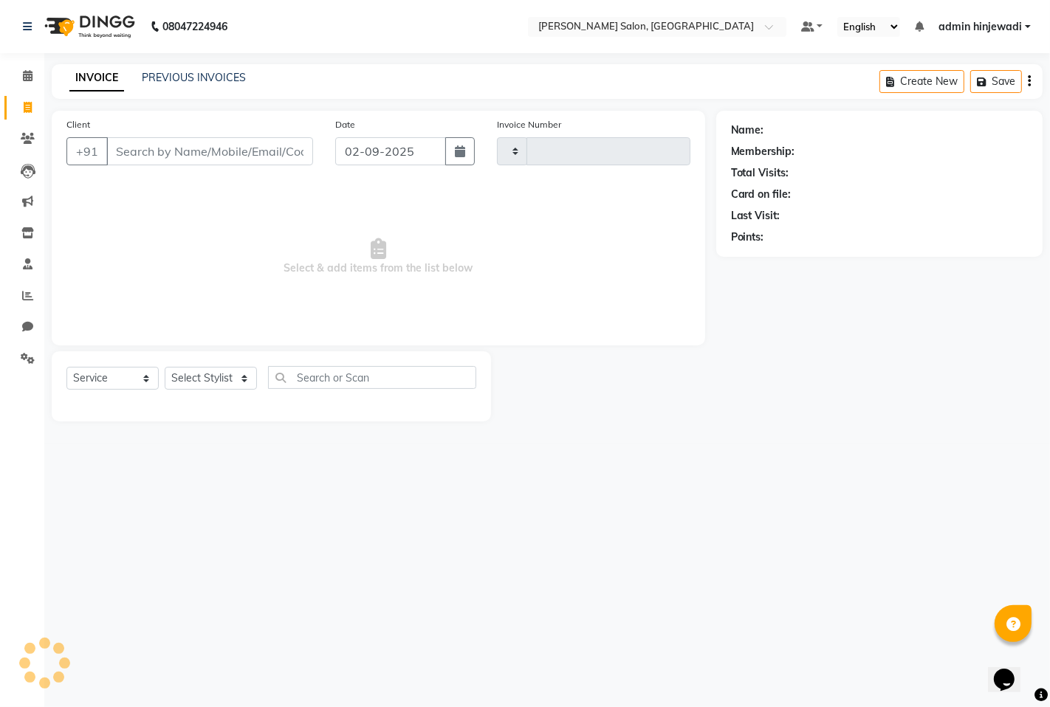
type input "1283"
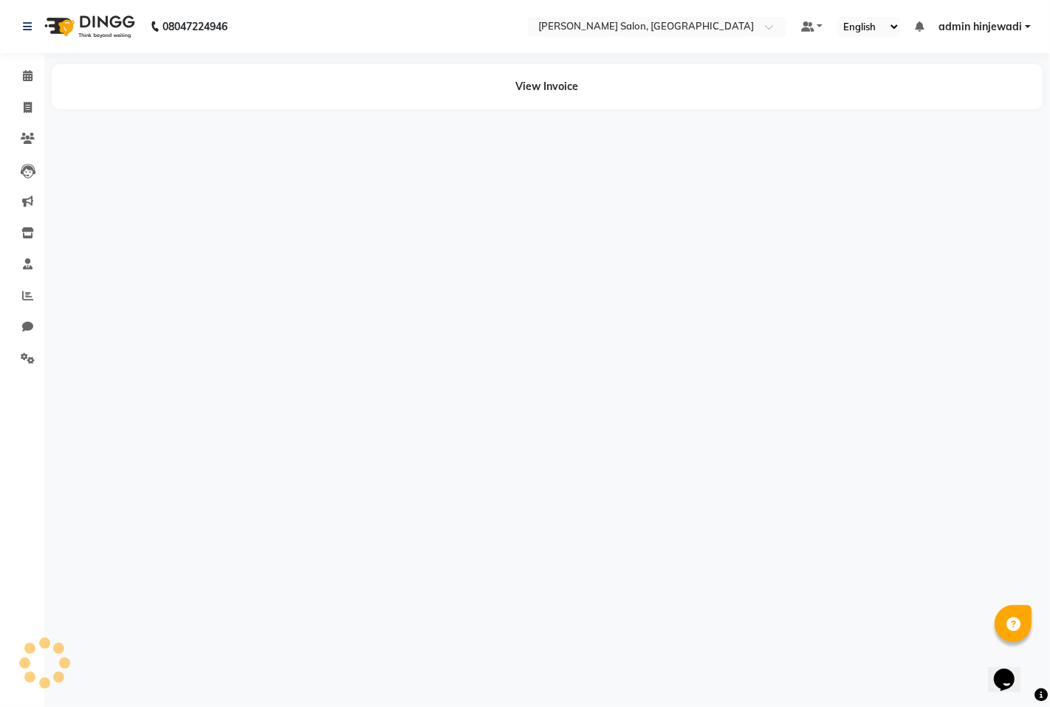
select select "7331"
select select "service"
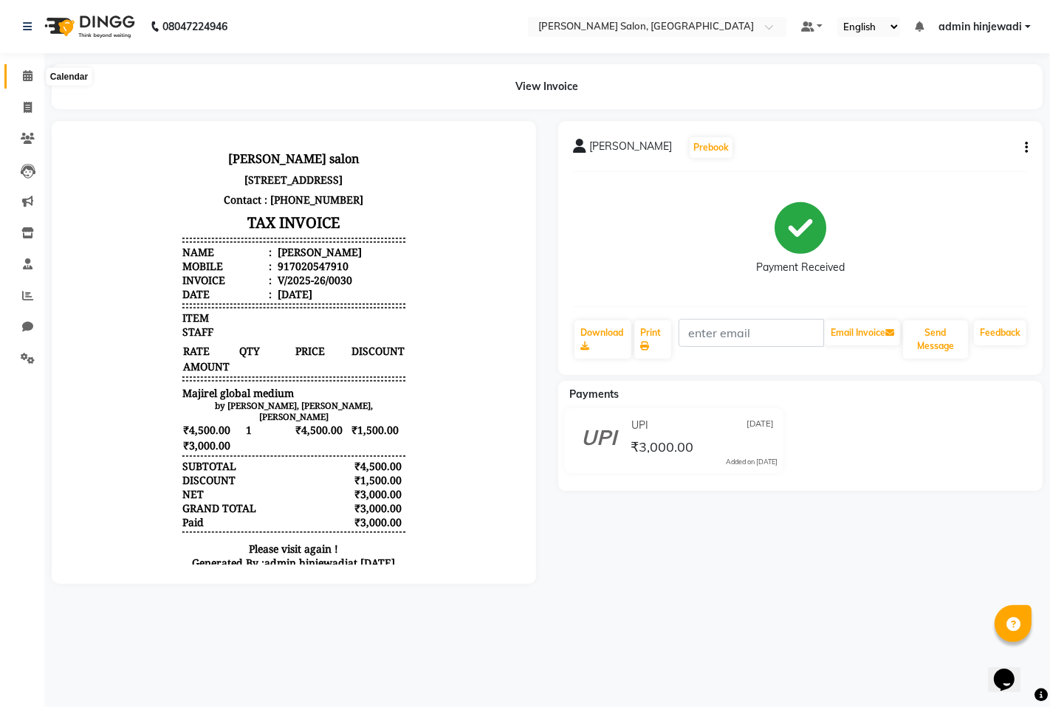
click at [30, 72] on icon at bounding box center [28, 75] width 10 height 11
